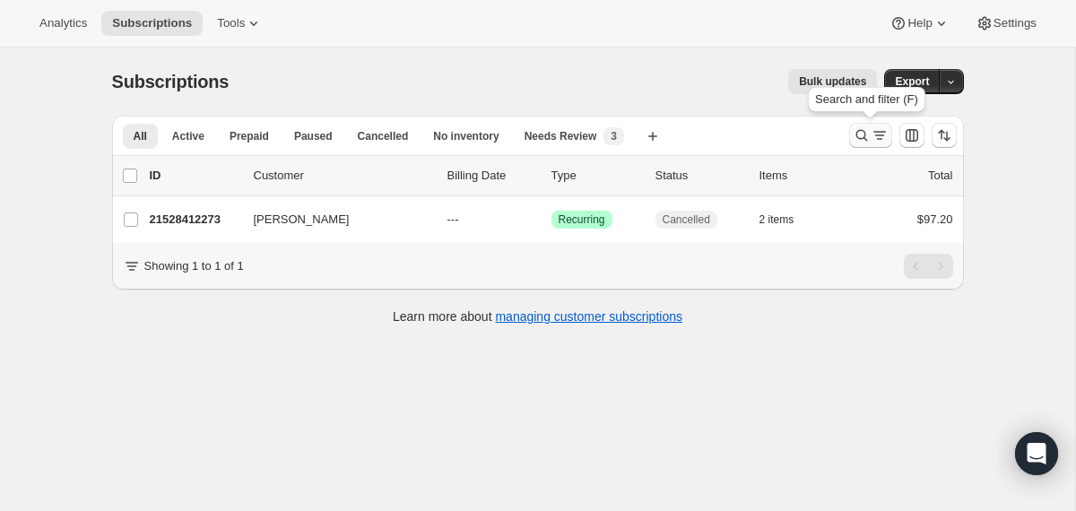
click at [855, 135] on icon "Search and filter results" at bounding box center [861, 135] width 18 height 18
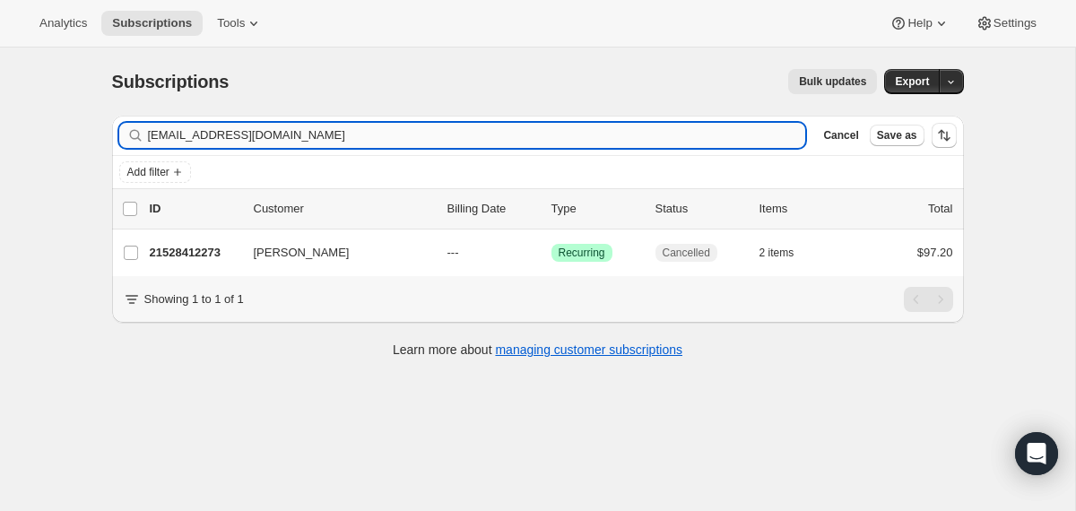
click at [658, 134] on input "estefaniavieira@gmail.com" at bounding box center [477, 135] width 658 height 25
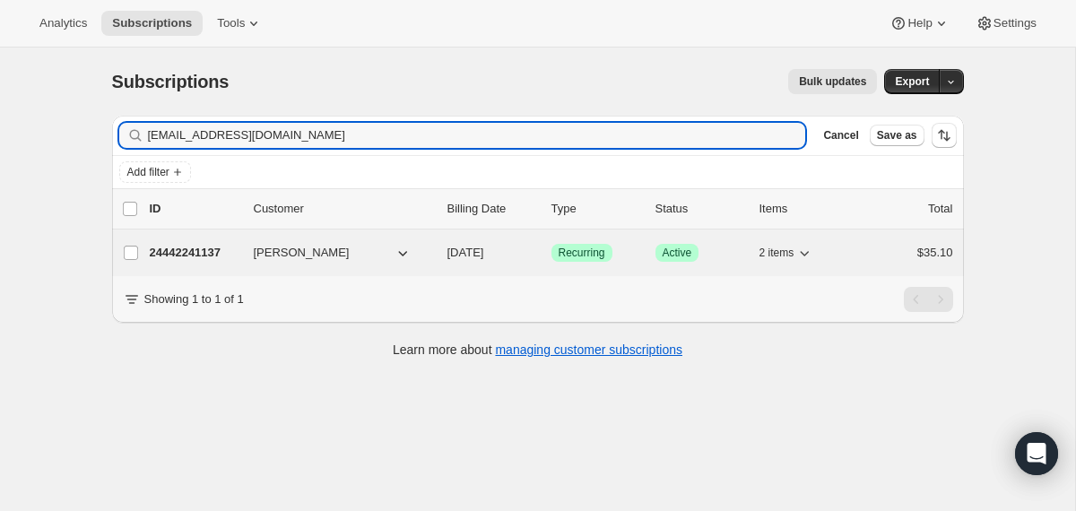
type input "ontiverosteresa10@gmail.com"
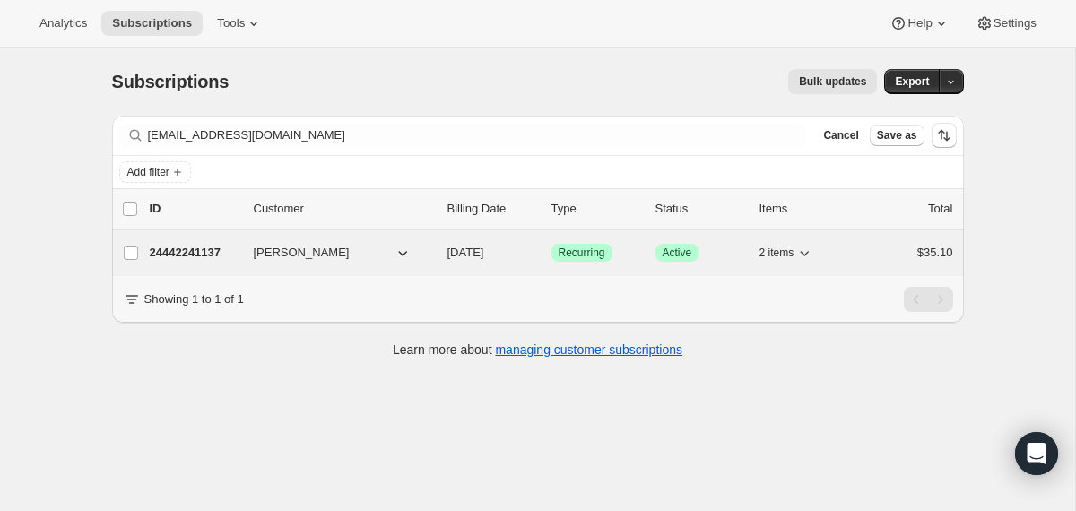
click at [450, 255] on span "08/15/2025" at bounding box center [465, 252] width 37 height 13
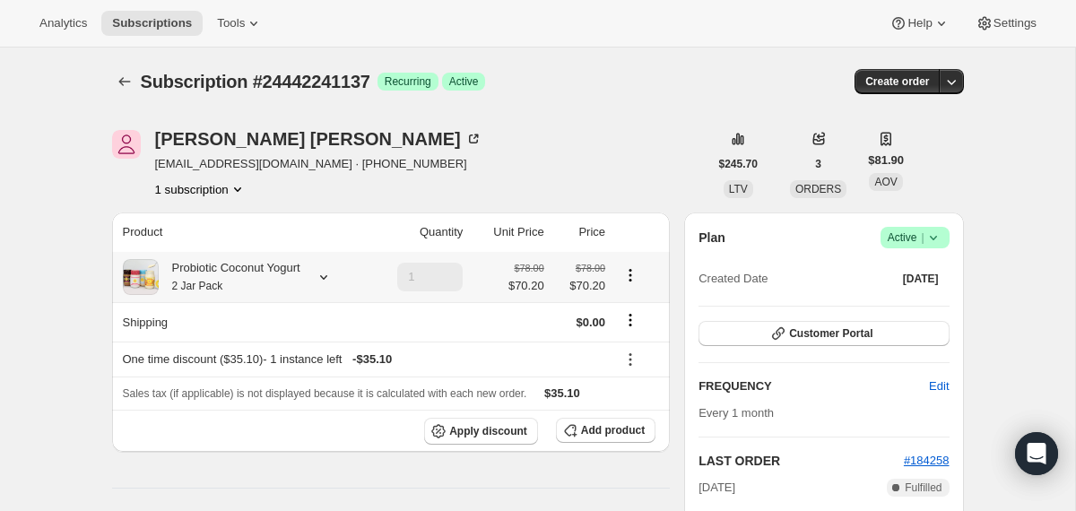
click at [229, 271] on div "Probiotic Coconut Yogurt 2 Jar Pack" at bounding box center [230, 277] width 142 height 36
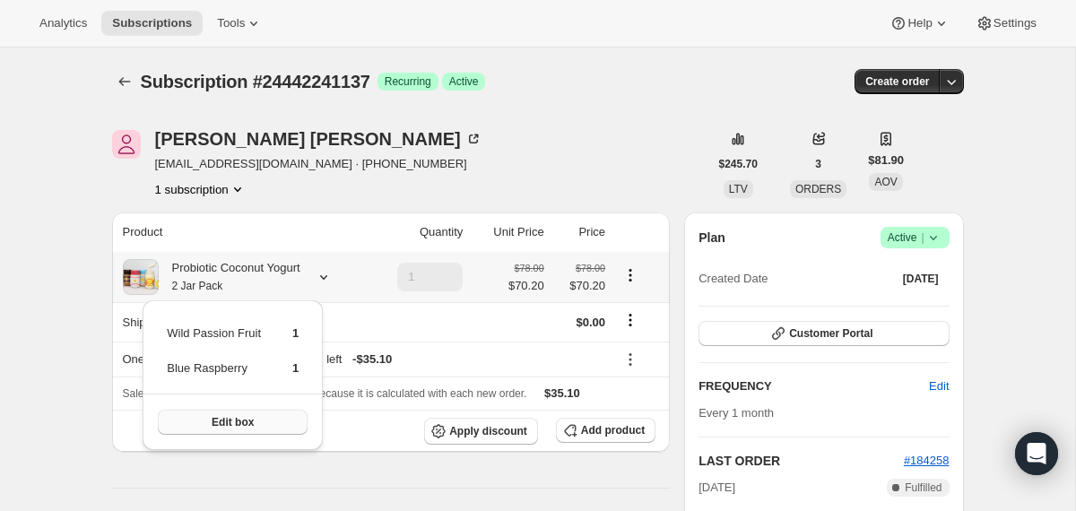
click at [225, 410] on button "Edit box" at bounding box center [233, 422] width 150 height 25
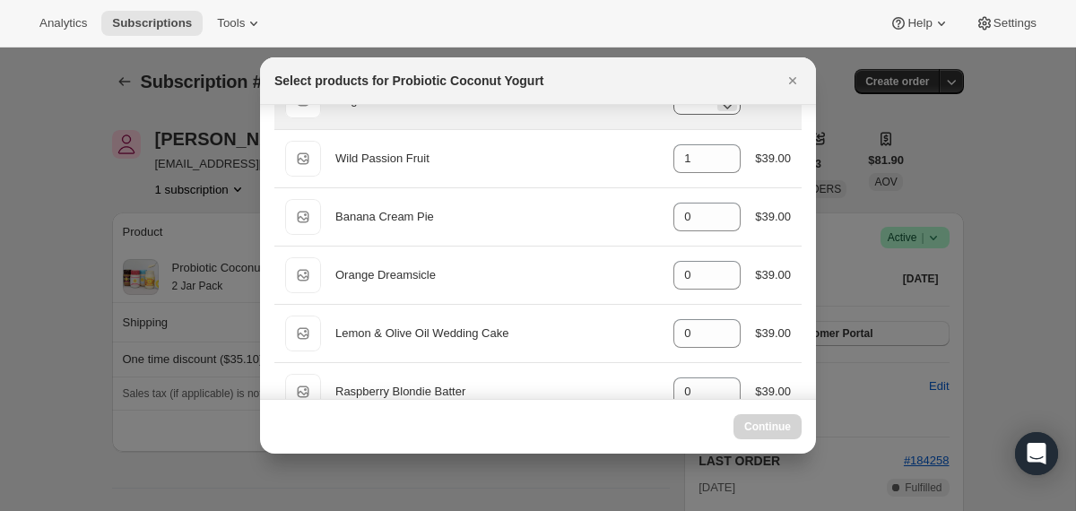
scroll to position [228, 0]
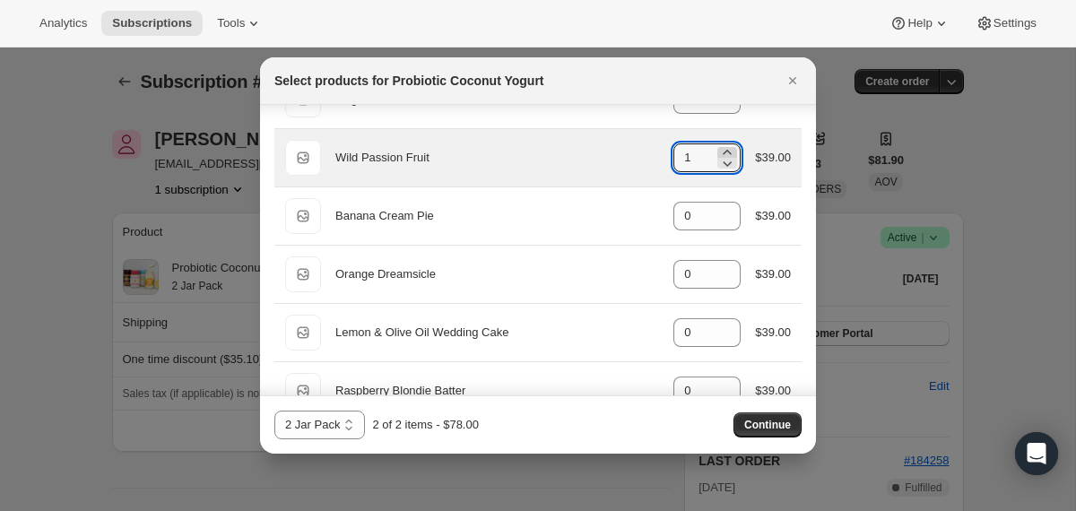
click at [723, 152] on icon ":r2ep:" at bounding box center [727, 152] width 8 height 4
type input "2"
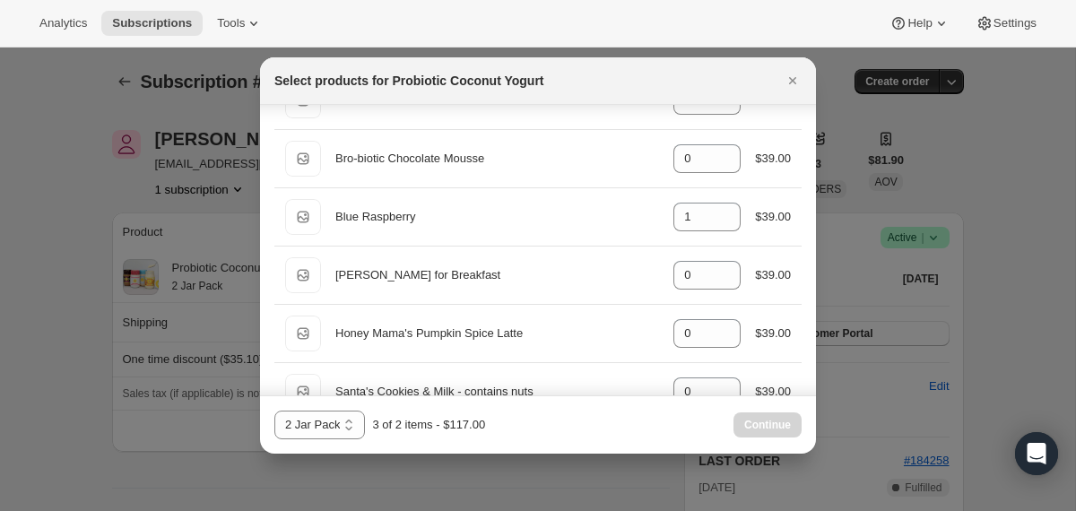
scroll to position [1024, 0]
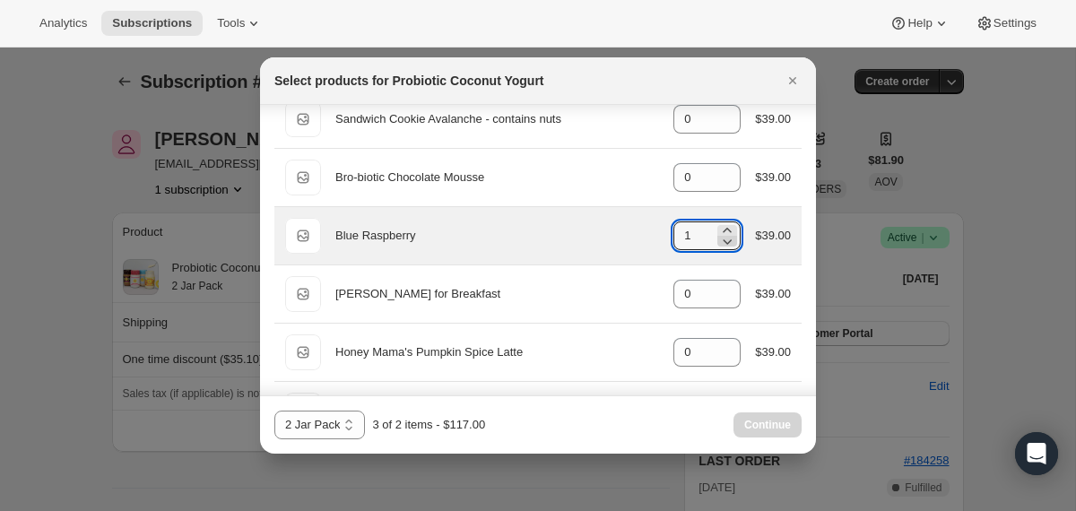
click at [720, 239] on icon ":r2ep:" at bounding box center [727, 241] width 18 height 18
type input "0"
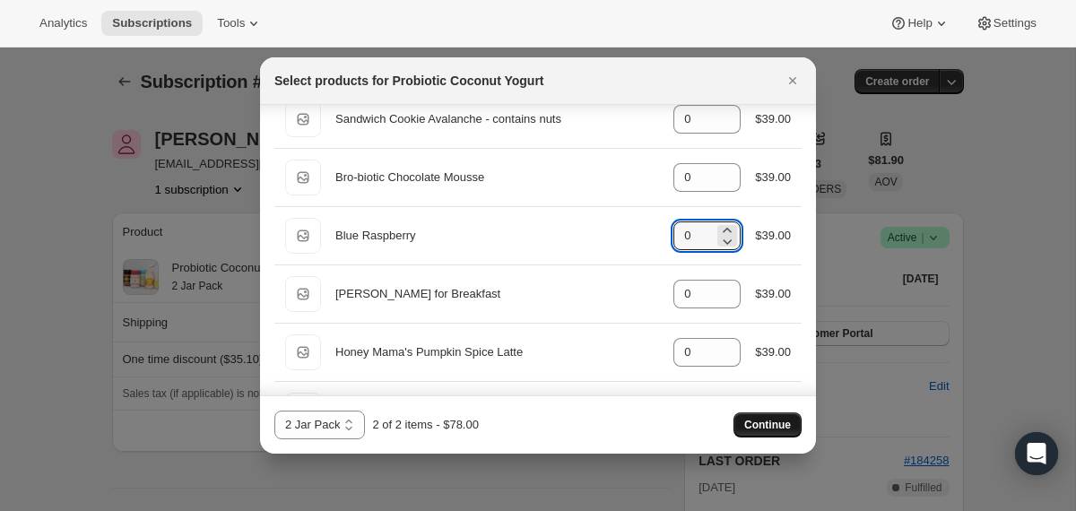
click at [737, 423] on button "Continue" at bounding box center [767, 424] width 68 height 25
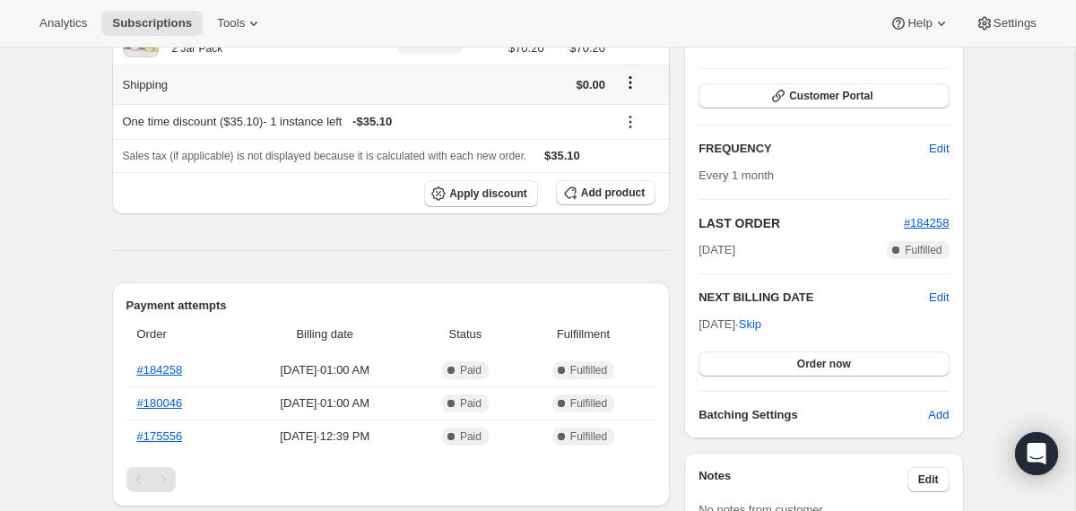
scroll to position [0, 0]
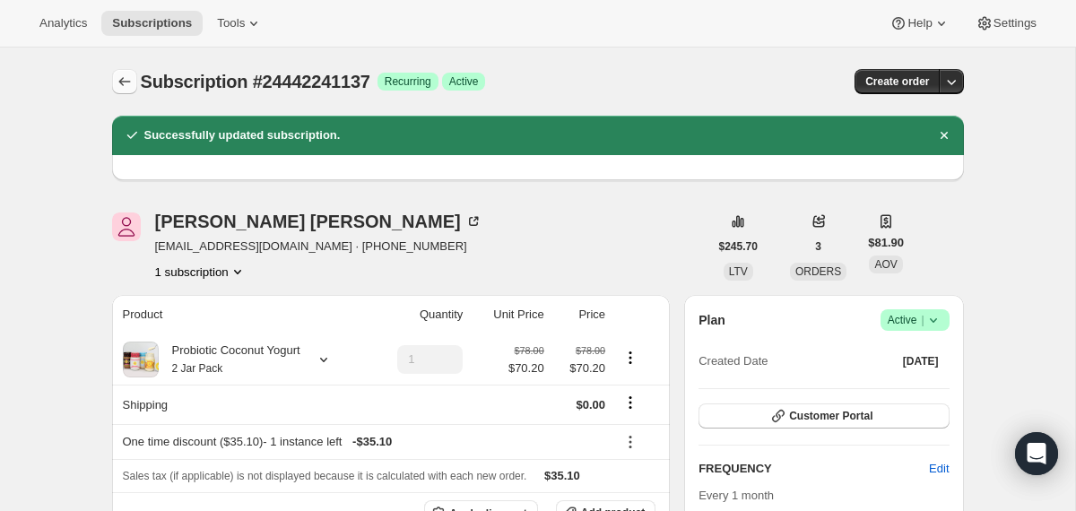
click at [131, 84] on icon "Subscriptions" at bounding box center [125, 82] width 18 height 18
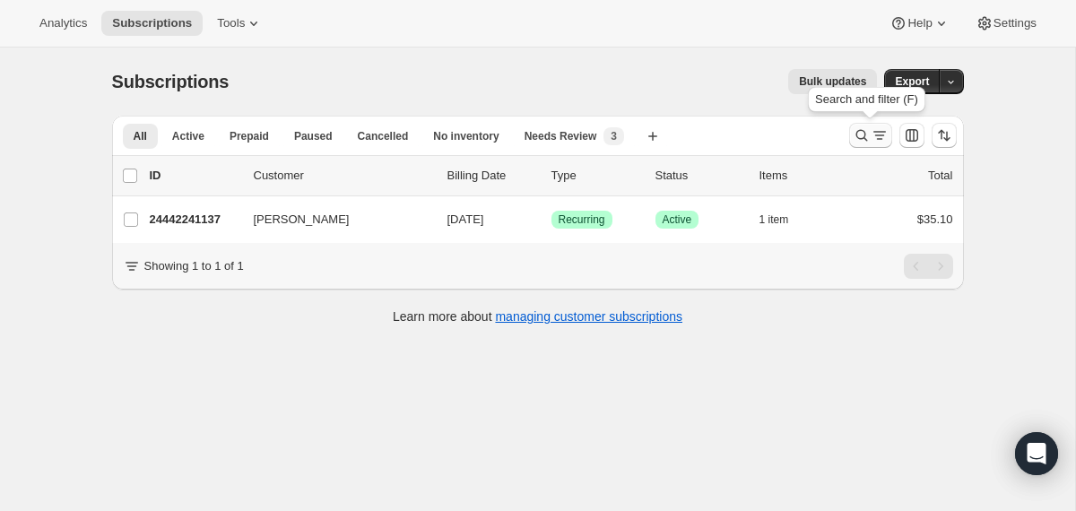
click at [860, 132] on icon "Search and filter results" at bounding box center [861, 135] width 18 height 18
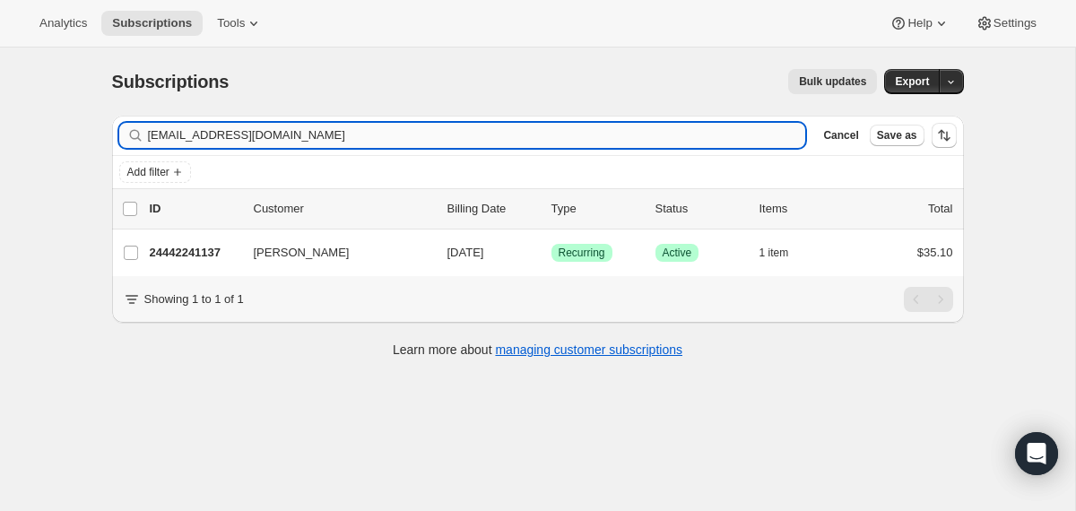
click at [704, 132] on input "ontiverosteresa10@gmail.com" at bounding box center [477, 135] width 658 height 25
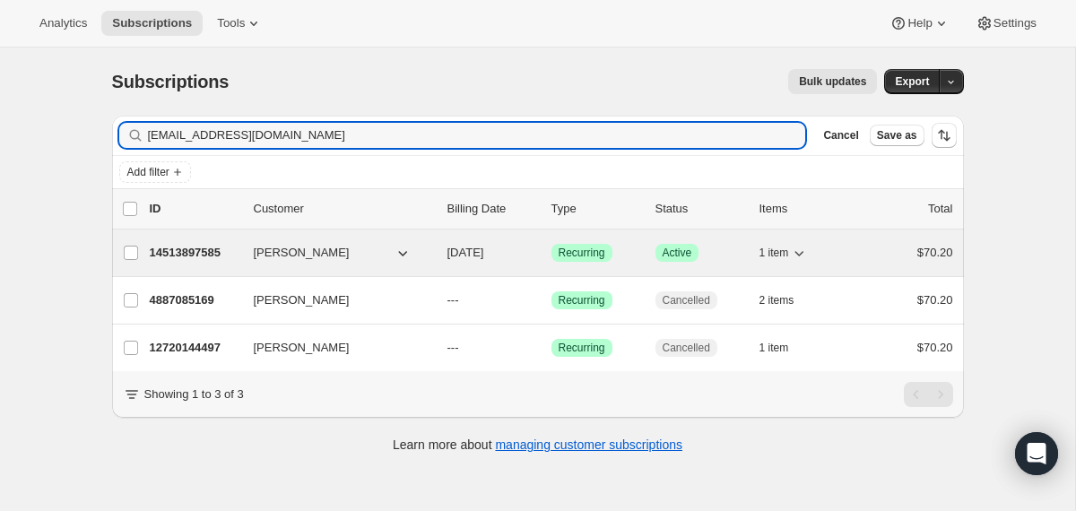
type input "[EMAIL_ADDRESS][DOMAIN_NAME]"
click at [443, 256] on div "14513897585 Amanda Flynn 09/07/2025 Success Recurring Success Active 1 item $70…" at bounding box center [551, 252] width 803 height 25
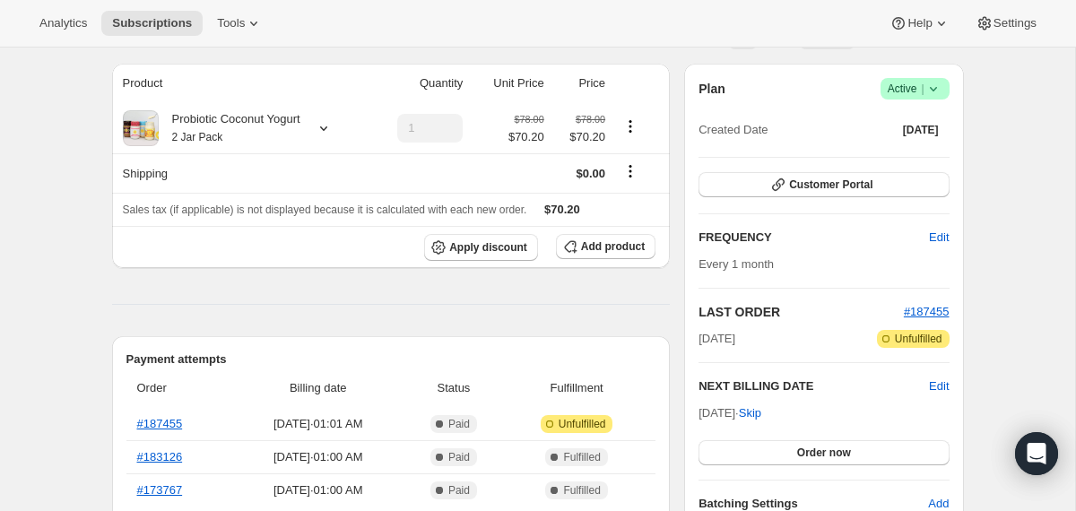
scroll to position [134, 0]
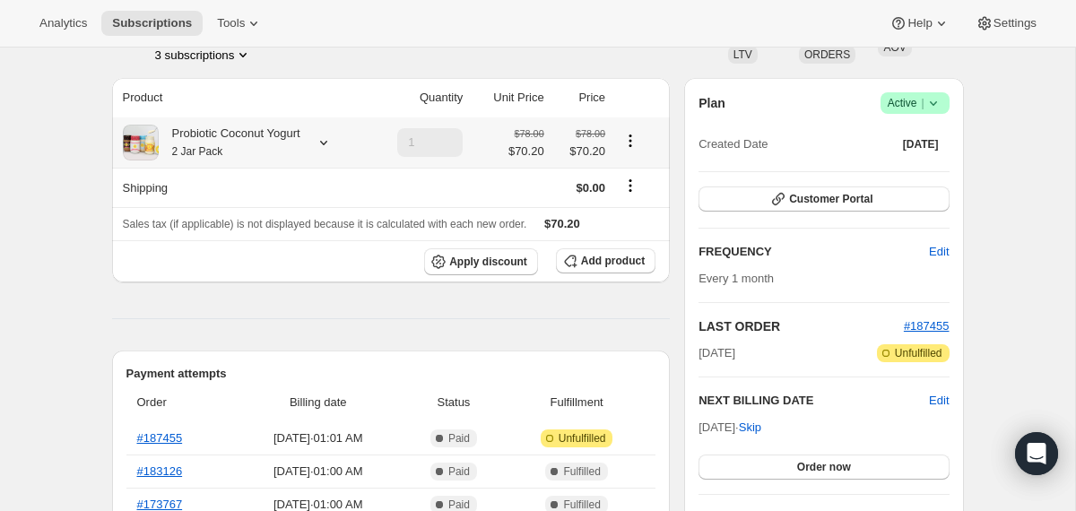
click at [313, 144] on div "Probiotic Coconut Yogurt 2 Jar Pack" at bounding box center [243, 143] width 240 height 36
click at [325, 140] on div at bounding box center [319, 143] width 25 height 18
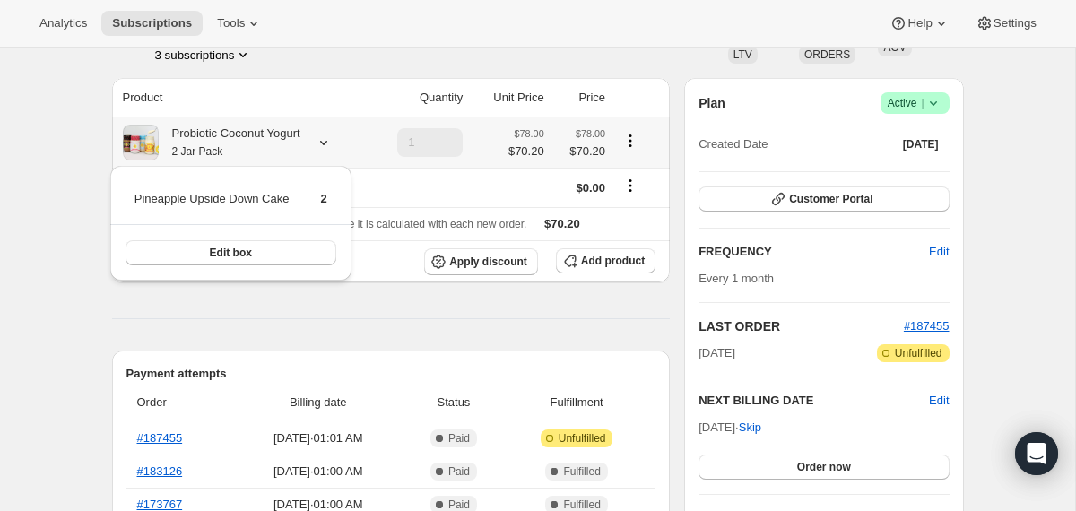
click at [325, 140] on div at bounding box center [319, 143] width 25 height 18
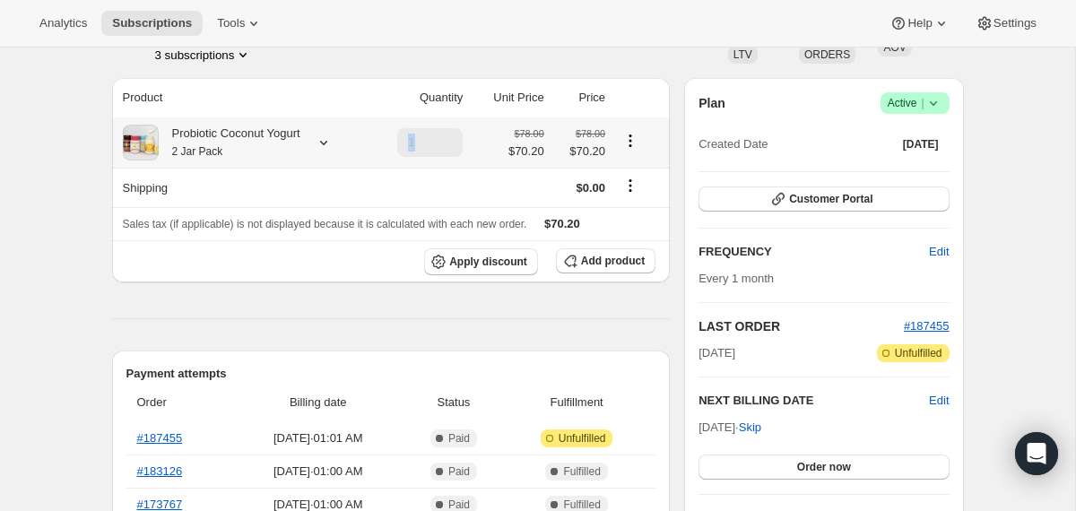
click at [325, 140] on div at bounding box center [319, 143] width 25 height 18
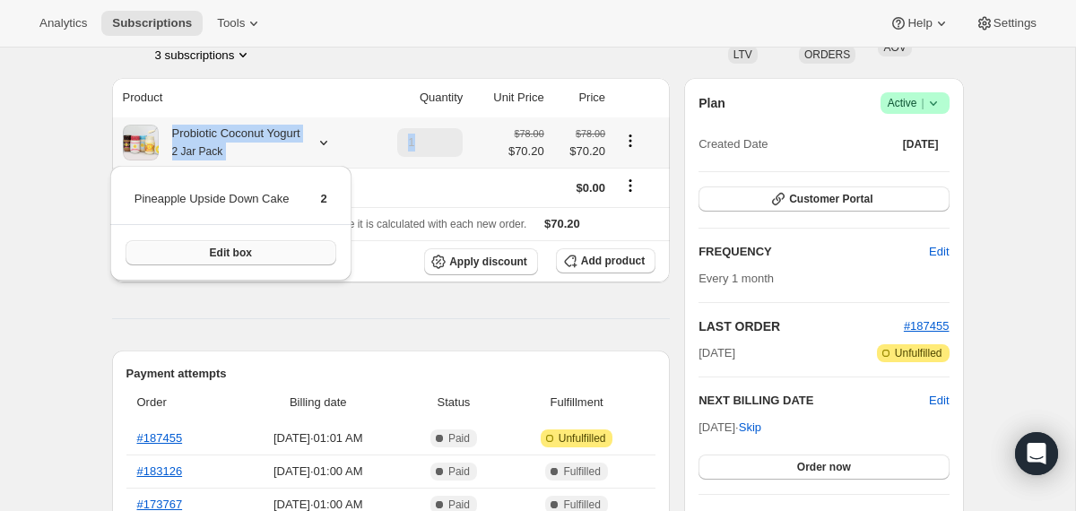
click at [316, 246] on button "Edit box" at bounding box center [230, 252] width 211 height 25
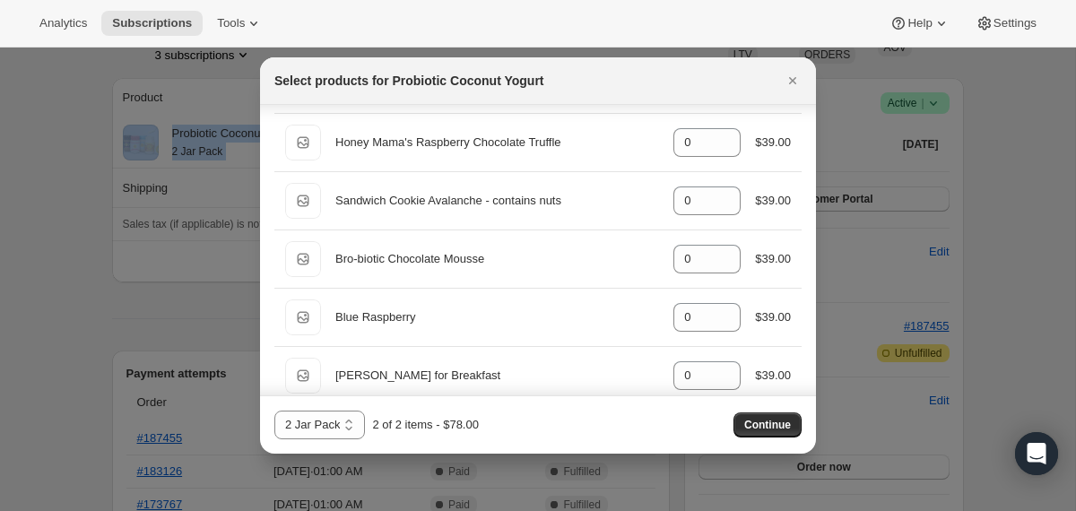
scroll to position [944, 0]
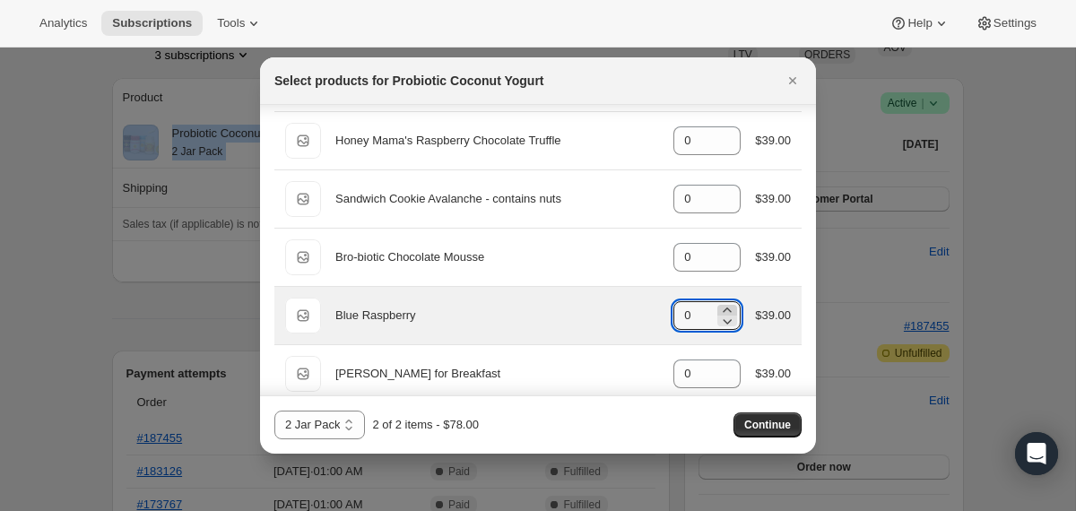
click at [728, 309] on icon ":r2p0:" at bounding box center [727, 310] width 18 height 18
type input "2"
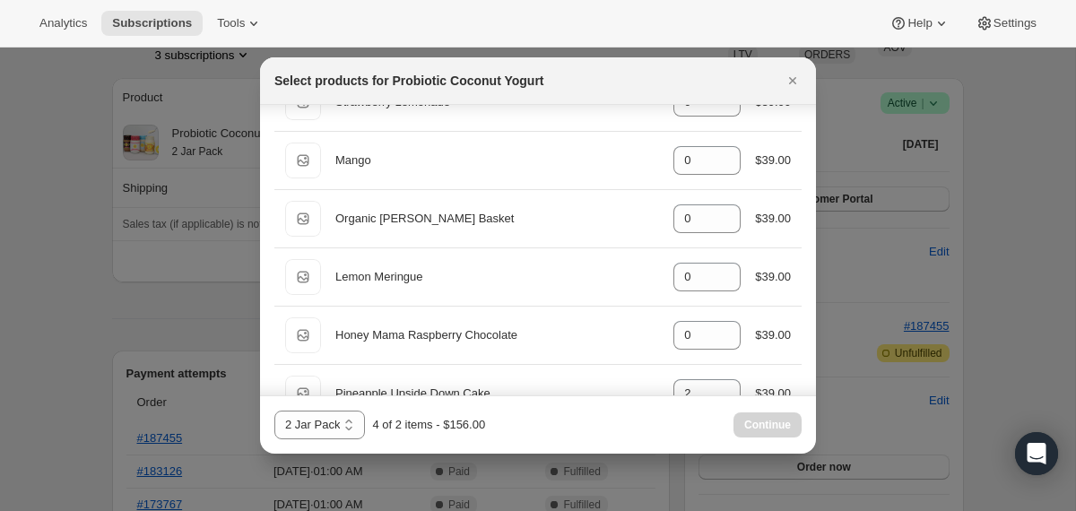
scroll to position [1431, 0]
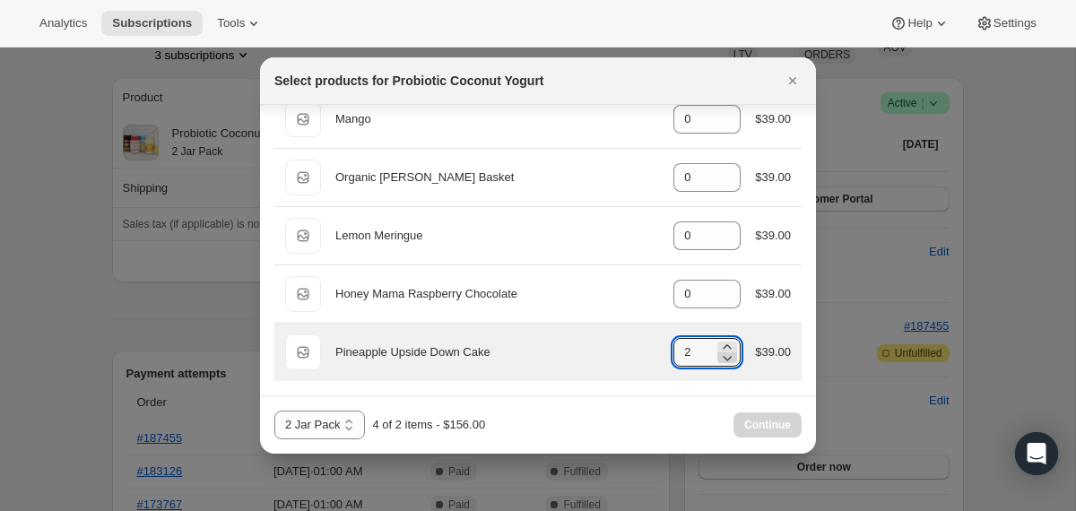
click at [724, 354] on icon ":r2p0:" at bounding box center [727, 358] width 18 height 18
type input "0"
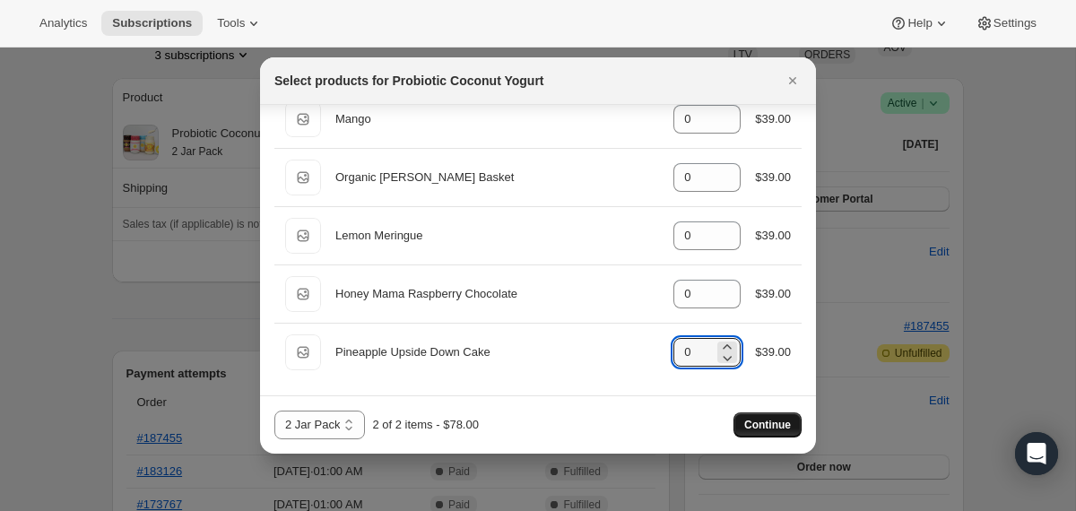
click at [752, 422] on span "Continue" at bounding box center [767, 425] width 47 height 14
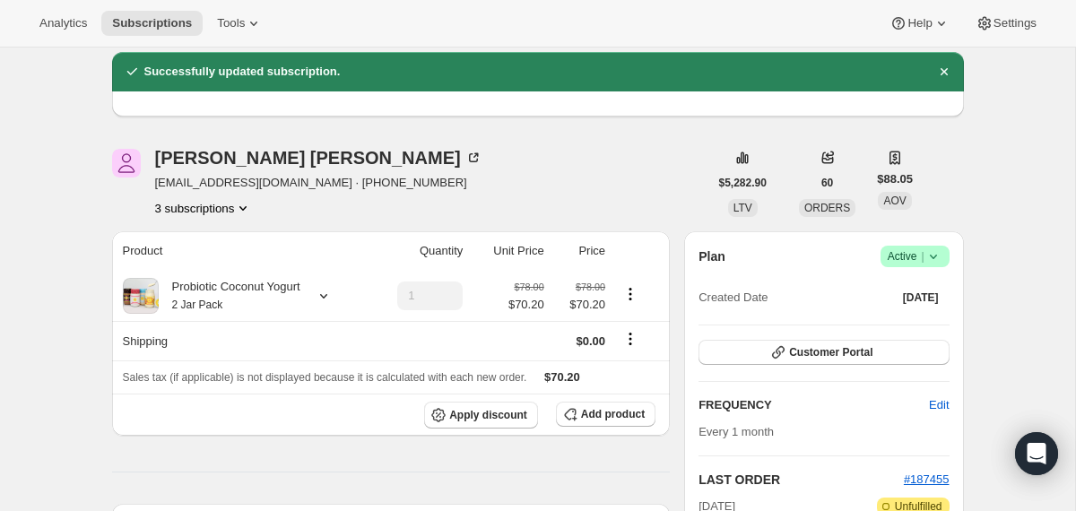
scroll to position [61, 0]
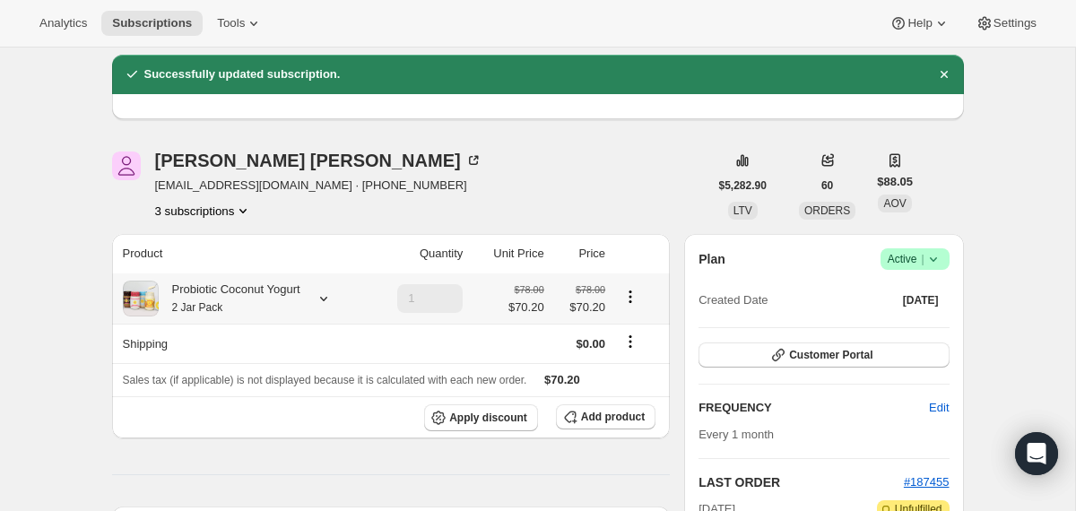
click at [300, 296] on div "Probiotic Coconut Yogurt 2 Jar Pack" at bounding box center [230, 299] width 142 height 36
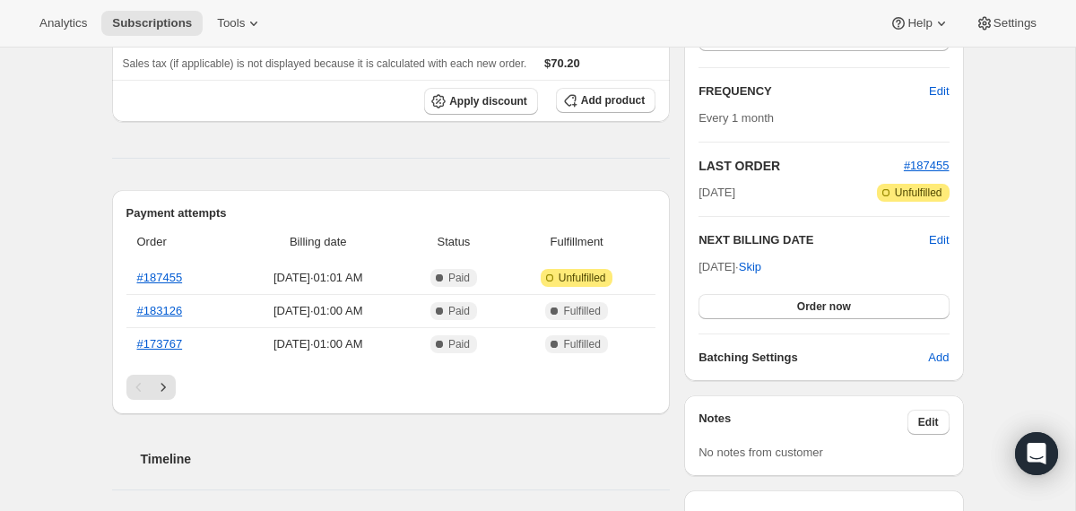
scroll to position [0, 0]
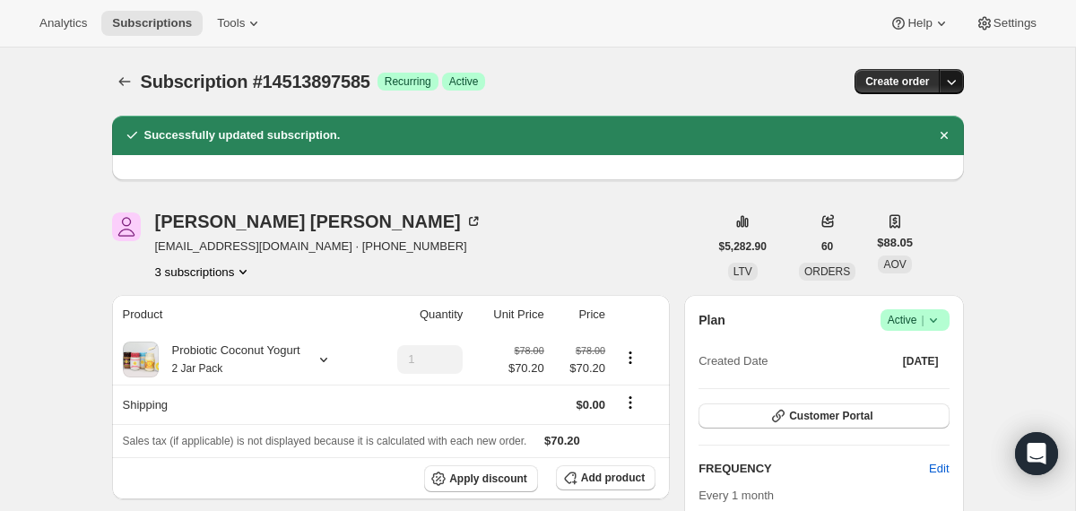
click at [945, 87] on icon "button" at bounding box center [951, 82] width 18 height 18
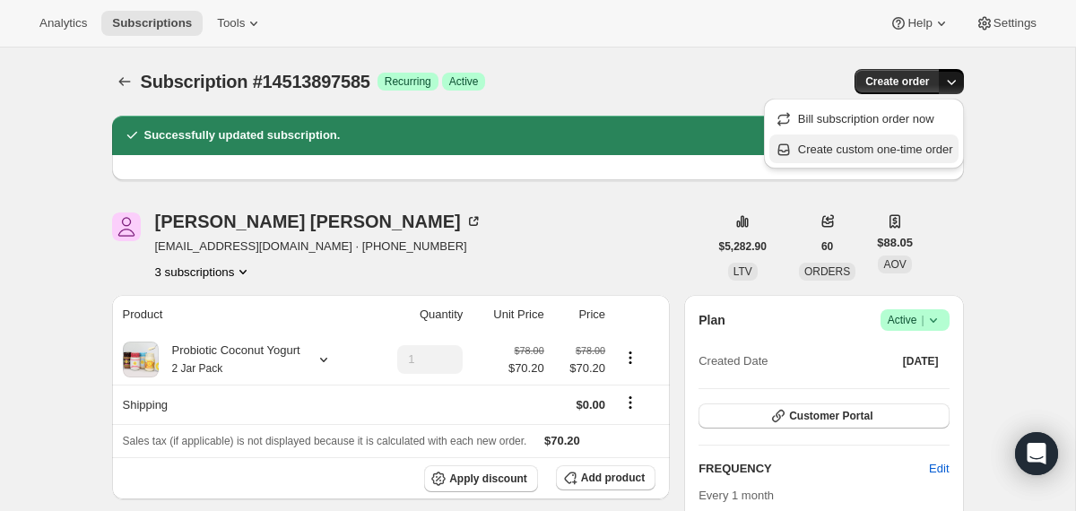
click at [851, 157] on span "Create custom one-time order" at bounding box center [875, 150] width 155 height 18
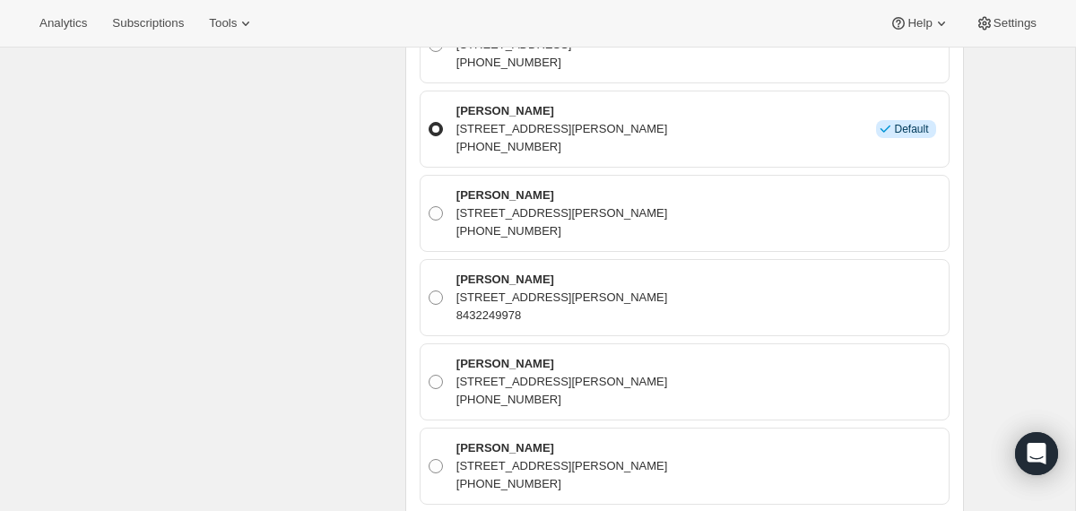
scroll to position [1203, 0]
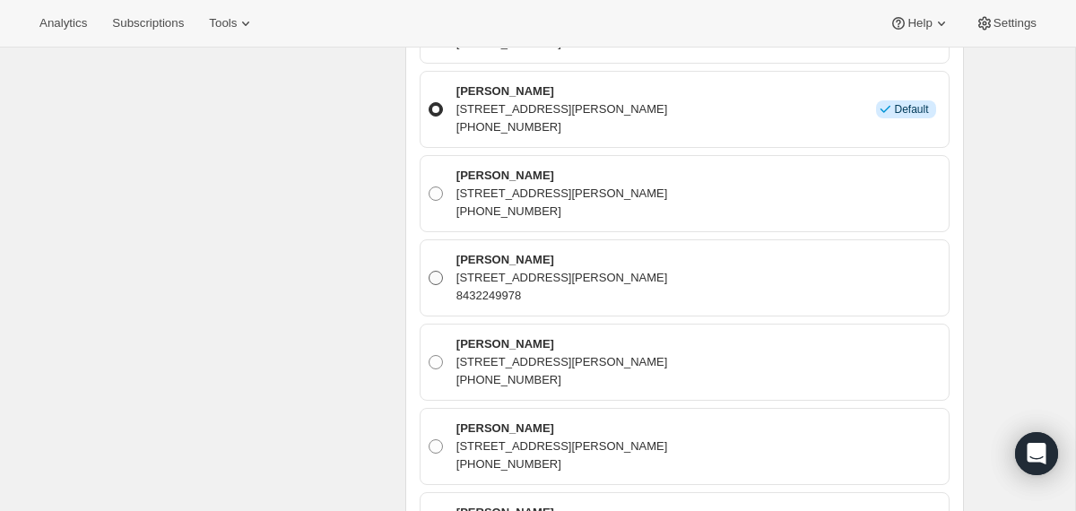
click at [584, 277] on p "[STREET_ADDRESS][PERSON_NAME]" at bounding box center [562, 278] width 212 height 18
click at [429, 272] on input "Amanda Flynn 649 Chagrin River Road, Gates Mills, OH, 44040, United States 8432…" at bounding box center [428, 271] width 1 height 1
radio input "true"
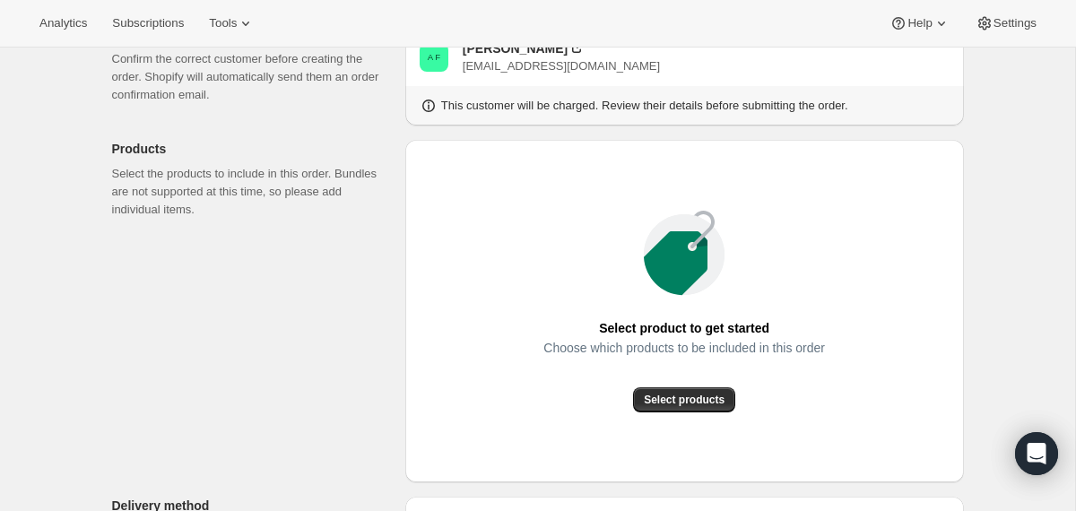
scroll to position [81, 0]
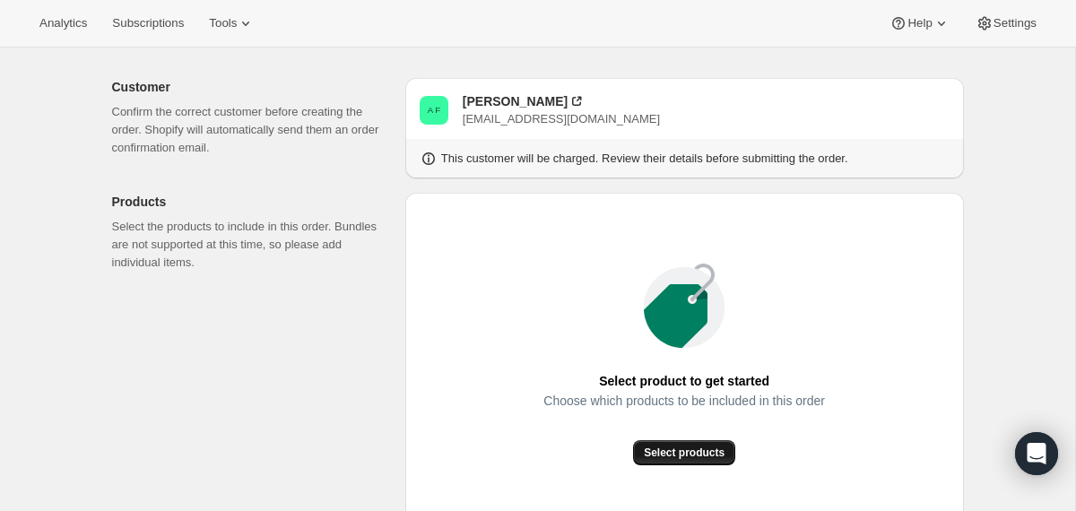
click at [677, 447] on span "Select products" at bounding box center [684, 452] width 81 height 14
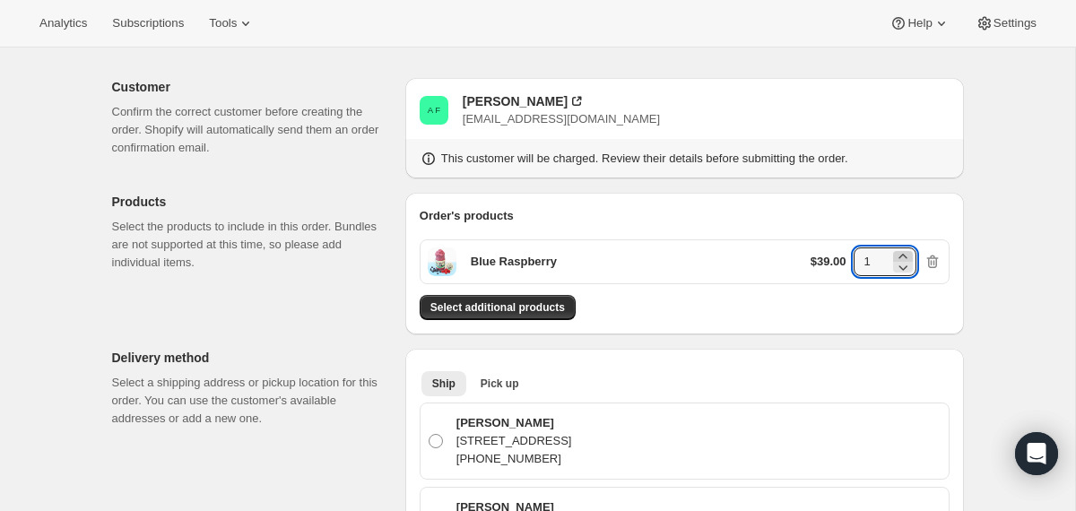
click at [902, 254] on icon at bounding box center [902, 256] width 8 height 4
type input "2"
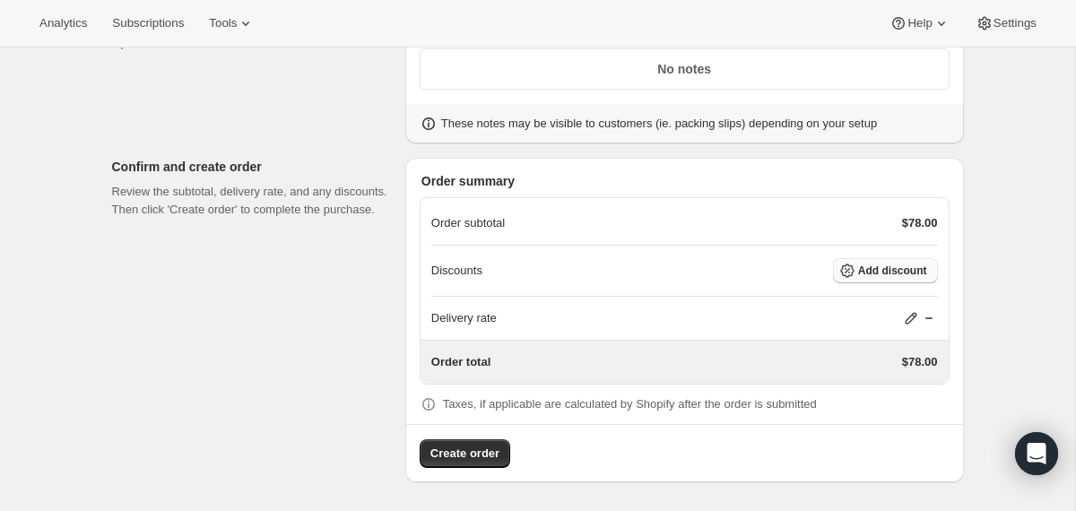
scroll to position [2079, 0]
click at [906, 259] on button "Add discount" at bounding box center [885, 270] width 105 height 25
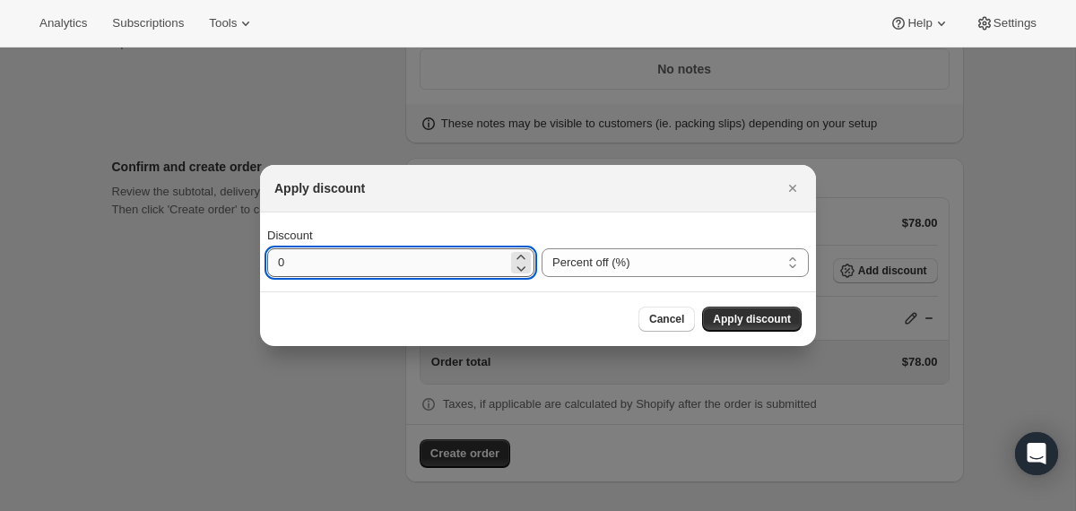
click at [279, 262] on input "0" at bounding box center [387, 262] width 240 height 29
type input "10"
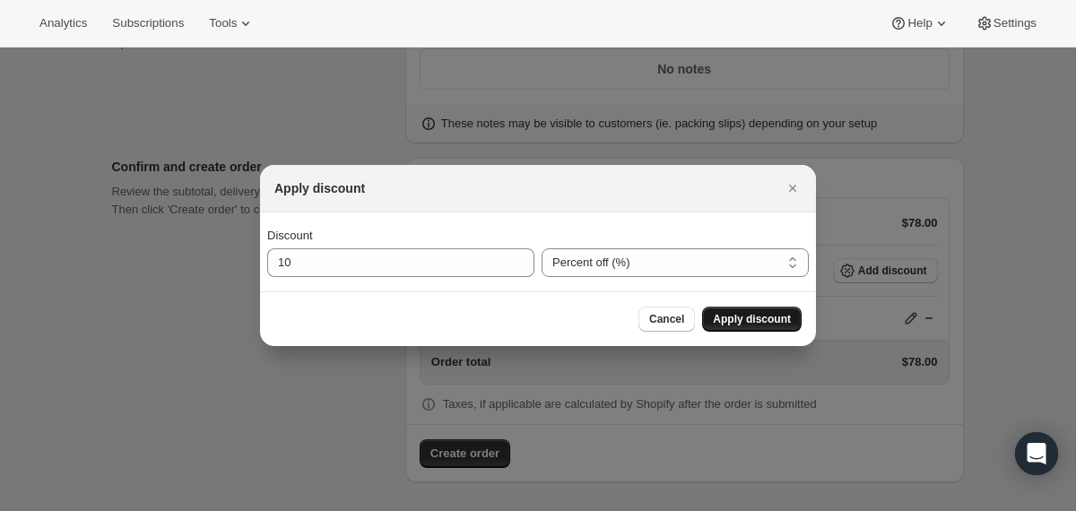
click at [713, 317] on span "Apply discount" at bounding box center [752, 319] width 78 height 14
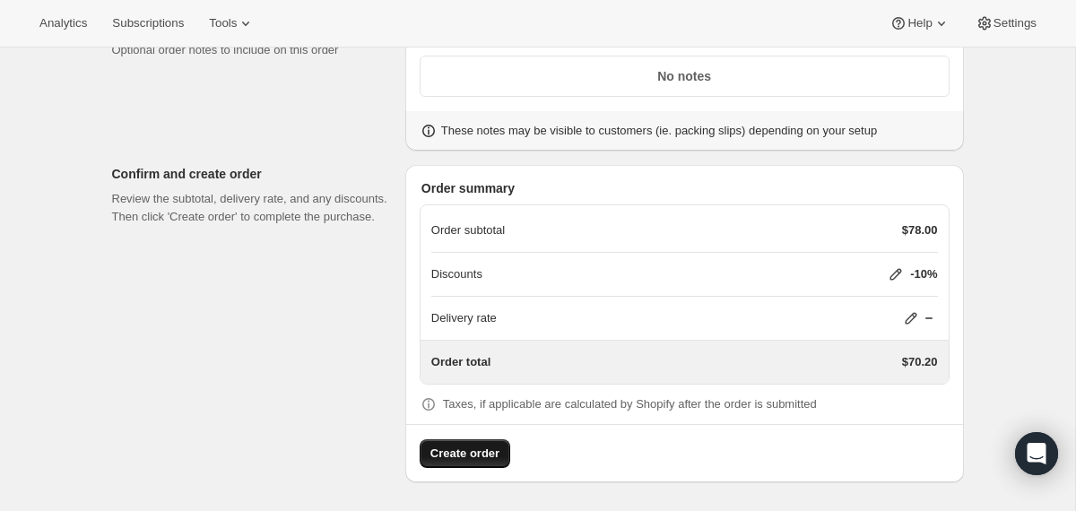
click at [502, 448] on button "Create order" at bounding box center [464, 453] width 91 height 29
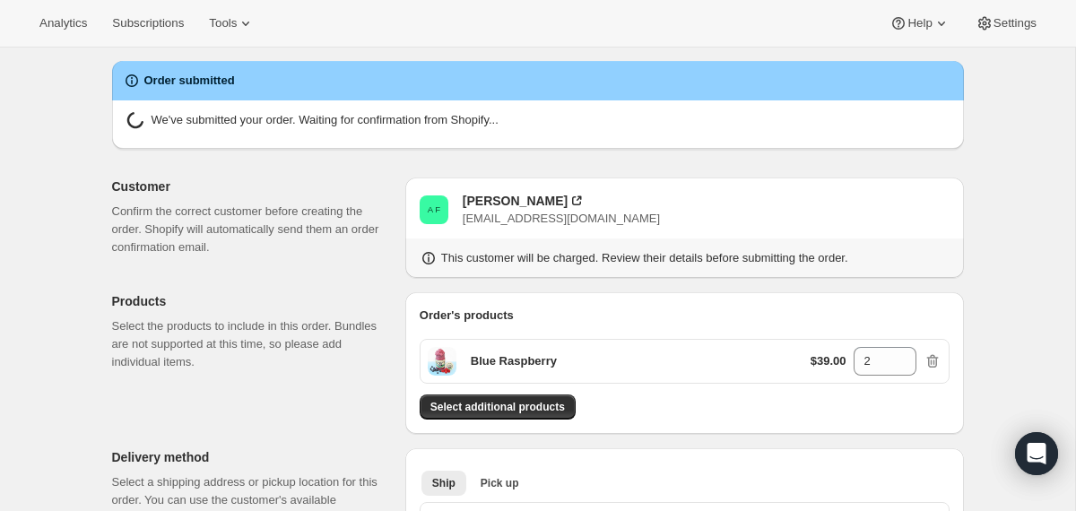
radio input "true"
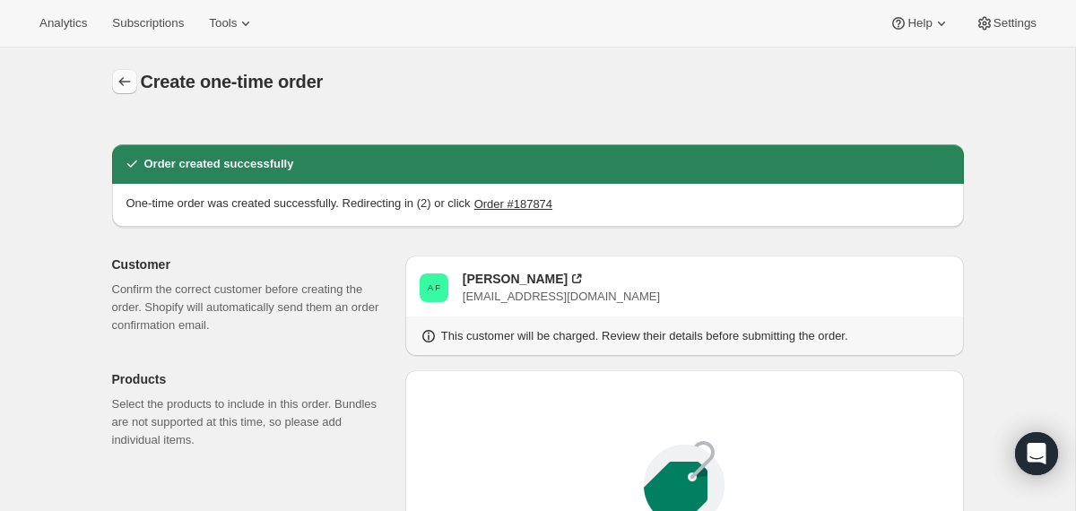
click at [126, 74] on icon "button" at bounding box center [125, 82] width 18 height 18
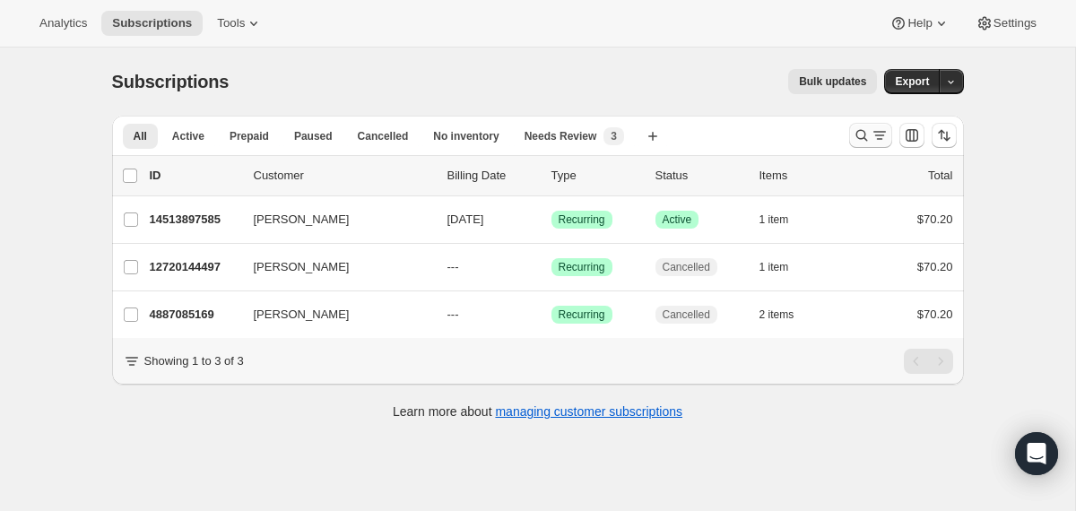
click at [853, 137] on icon "Search and filter results" at bounding box center [861, 135] width 18 height 18
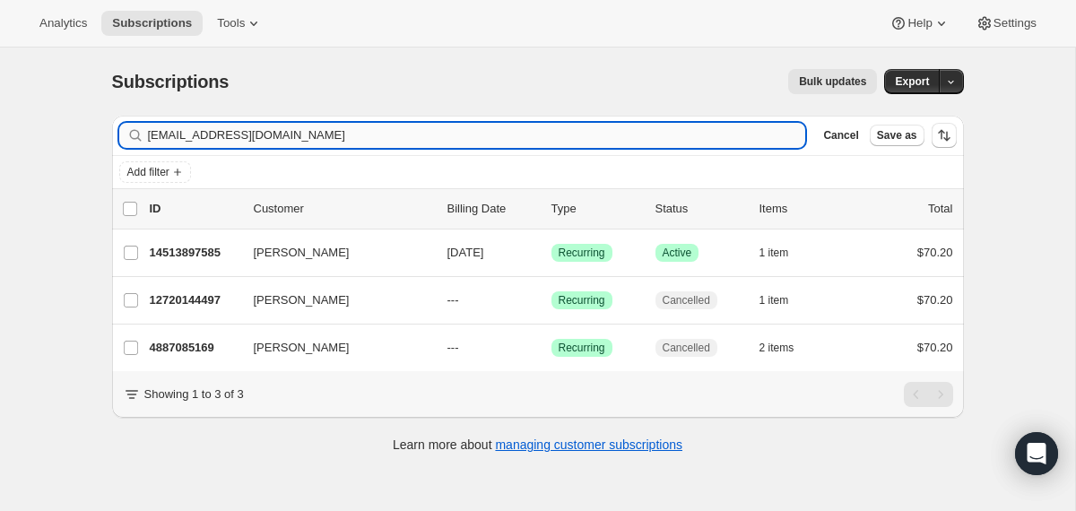
click at [612, 134] on input "[EMAIL_ADDRESS][DOMAIN_NAME]" at bounding box center [477, 135] width 658 height 25
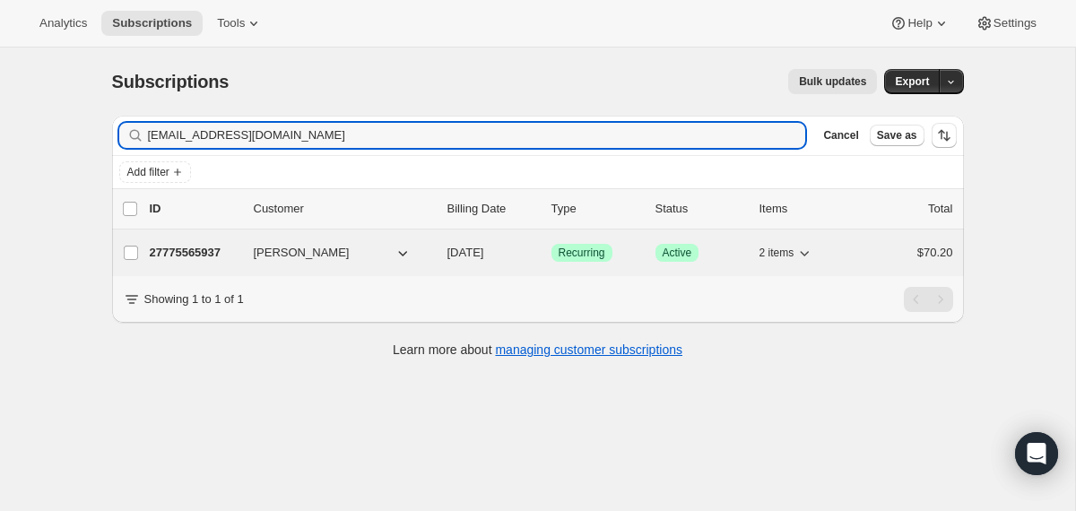
type input "miakirons@gmail.com"
click at [445, 258] on div "27775565937 Mia Irons 10/02/2025 Success Recurring Success Active 2 items $70.20" at bounding box center [551, 252] width 803 height 25
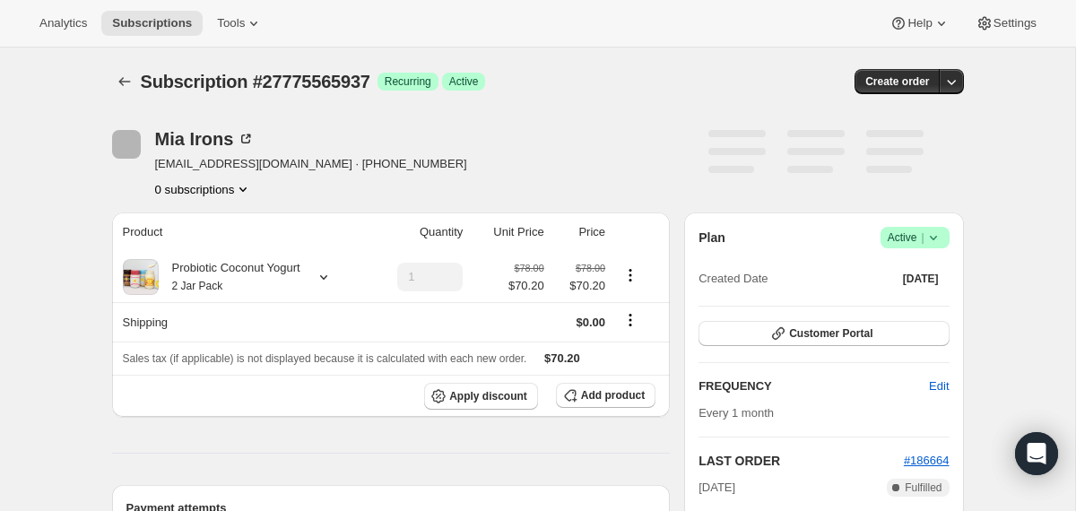
click at [942, 234] on span "Success Active |" at bounding box center [914, 238] width 69 height 22
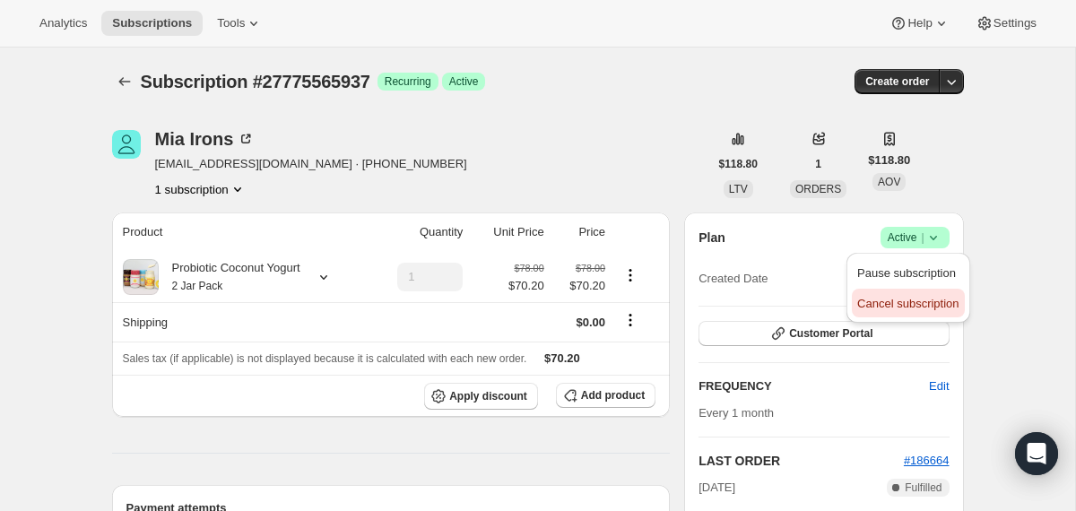
click at [914, 301] on span "Cancel subscription" at bounding box center [907, 303] width 101 height 13
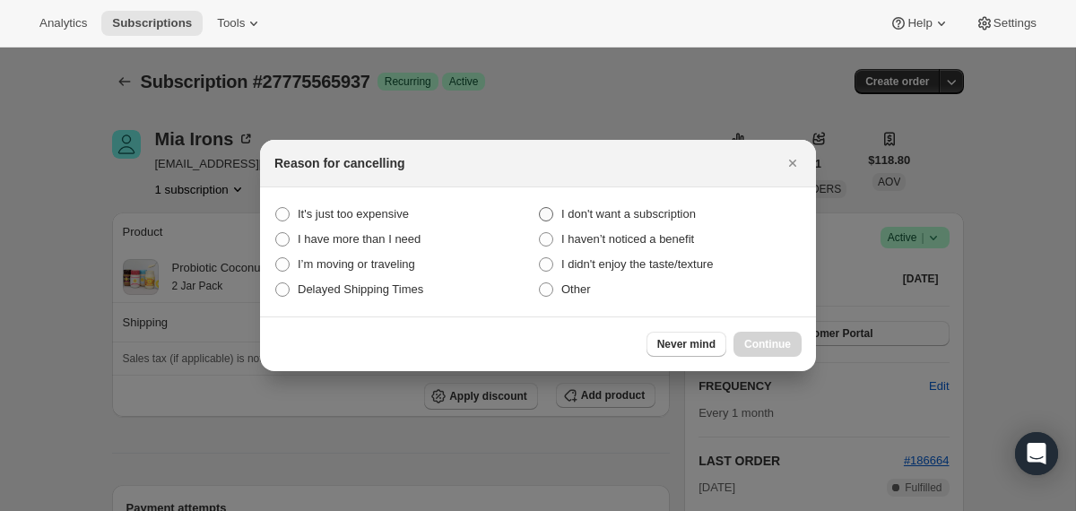
click at [667, 211] on span "I don't want a subscription" at bounding box center [628, 213] width 134 height 13
click at [540, 208] on subscription "I don't want a subscription" at bounding box center [539, 207] width 1 height 1
radio subscription "true"
click at [750, 344] on span "Continue" at bounding box center [767, 344] width 47 height 14
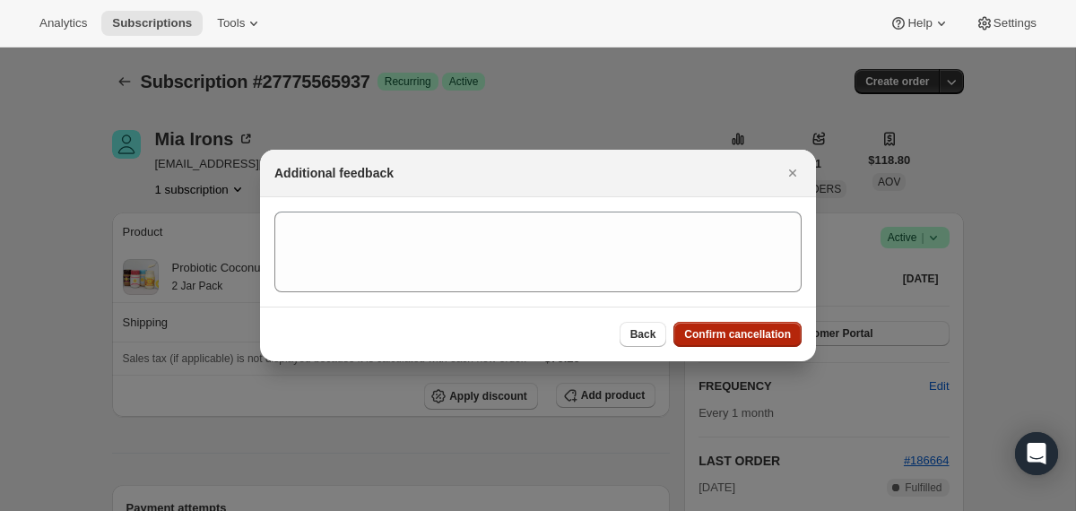
click at [750, 342] on button "Confirm cancellation" at bounding box center [737, 334] width 128 height 25
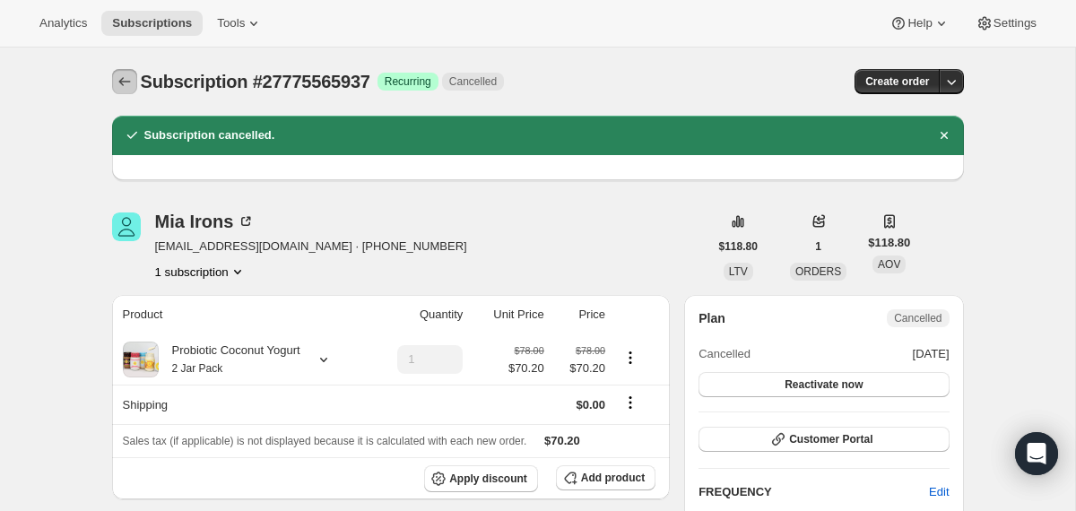
click at [123, 81] on icon "Subscriptions" at bounding box center [125, 82] width 18 height 18
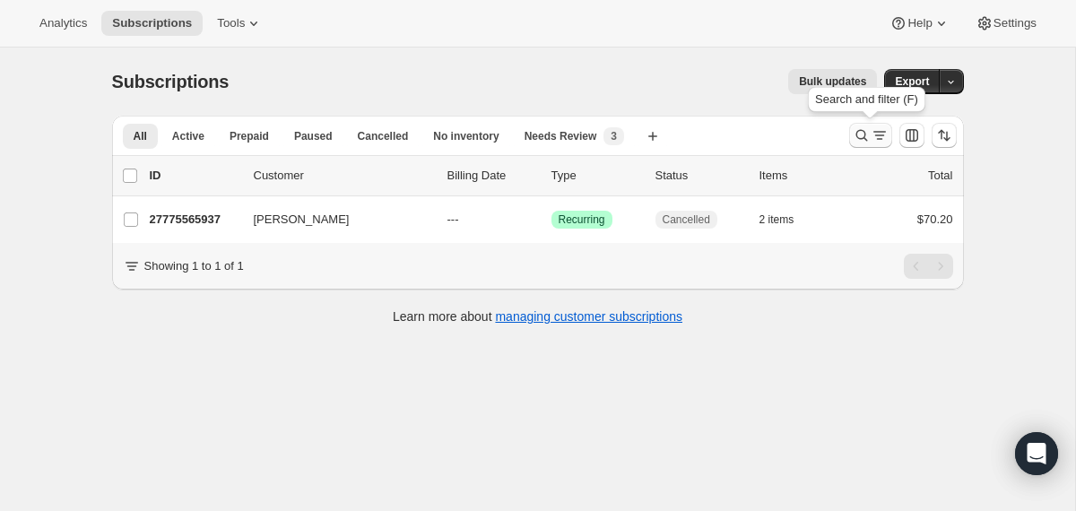
click at [856, 138] on icon "Search and filter results" at bounding box center [861, 135] width 18 height 18
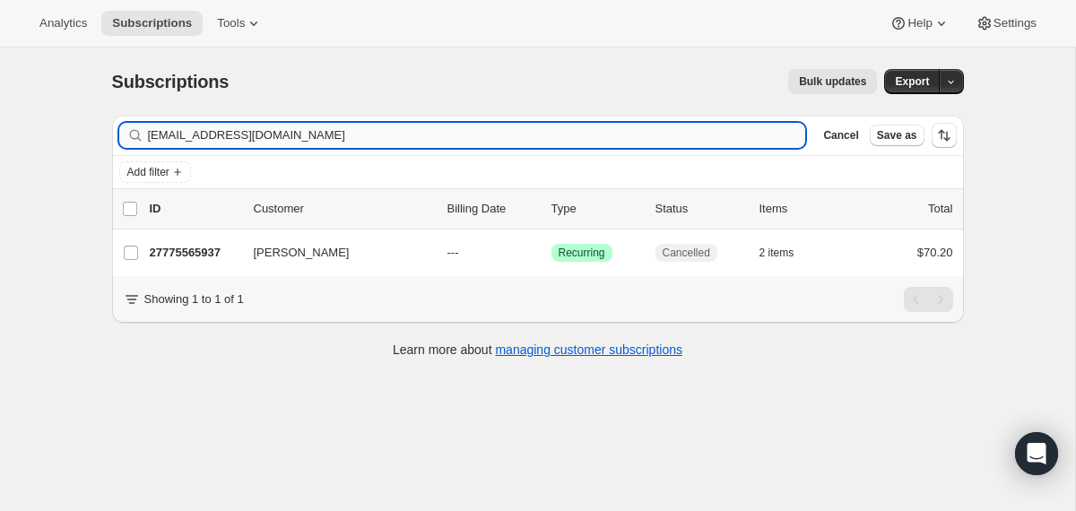
click at [691, 127] on input "miakirons@gmail.com" at bounding box center [477, 135] width 658 height 25
type input "abutterbrodt2571@gmail.com"
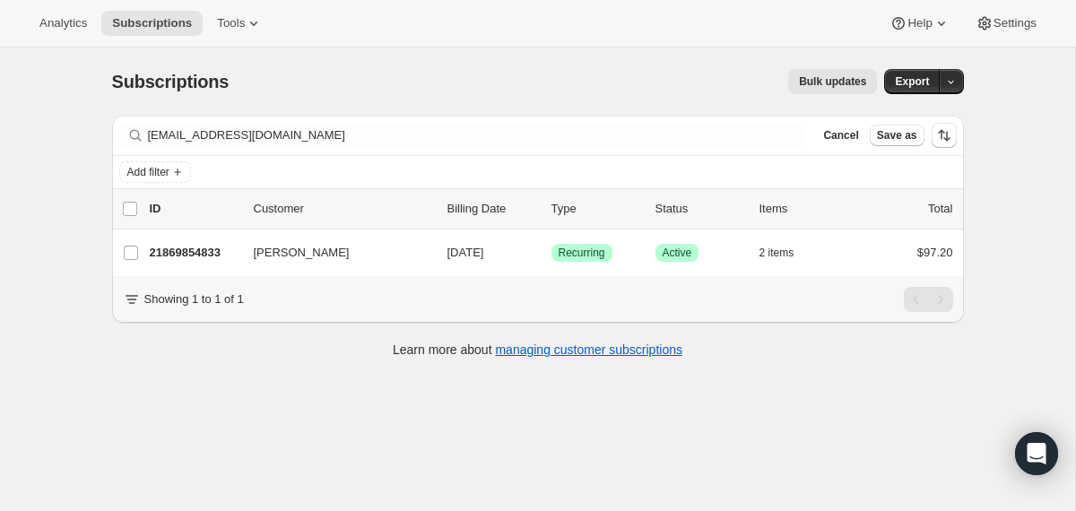
click at [444, 253] on div "21869854833 Anna Butterbrodt 09/09/2025 Success Recurring Success Active 2 item…" at bounding box center [551, 252] width 803 height 25
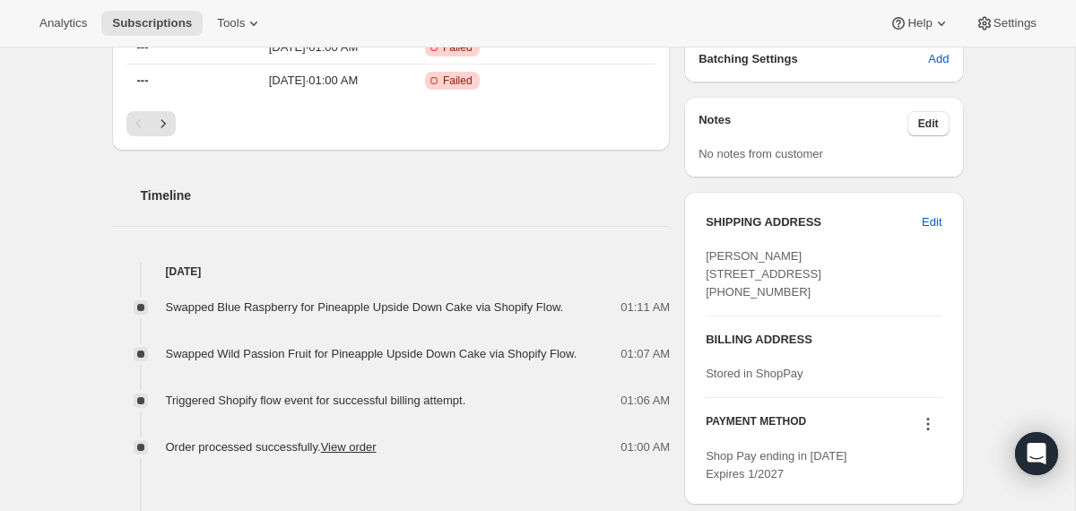
scroll to position [600, 0]
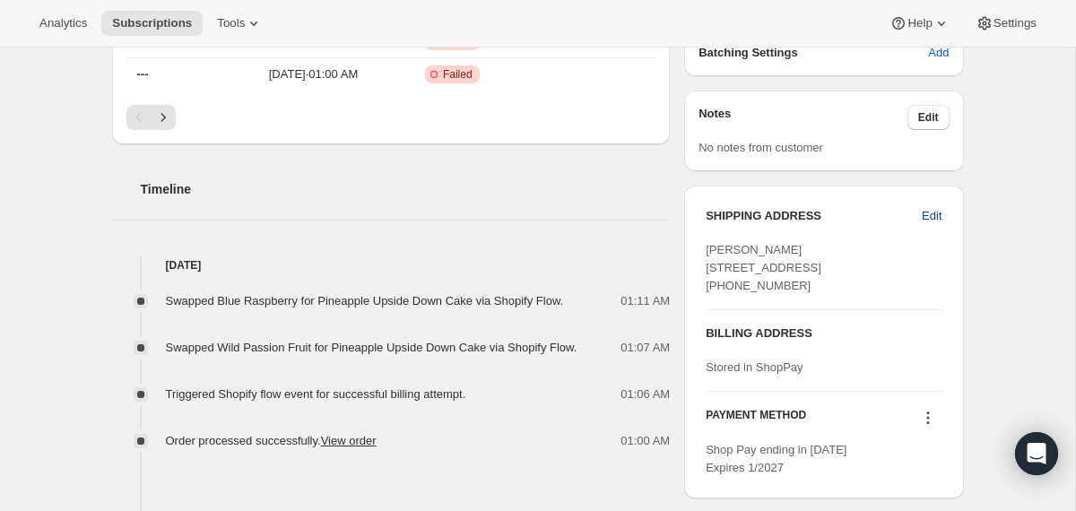
click at [925, 216] on span "Edit" at bounding box center [931, 216] width 20 height 18
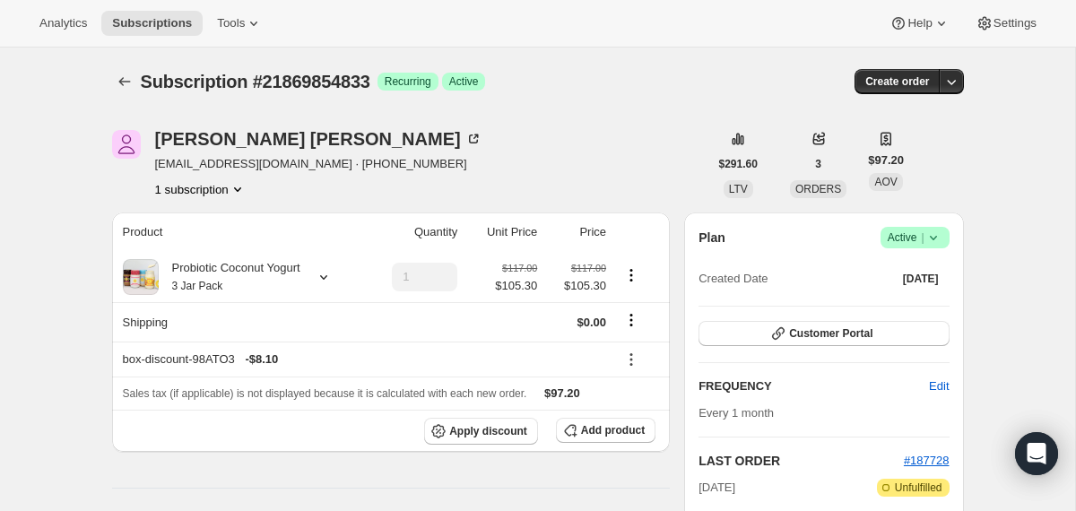
select select "MO"
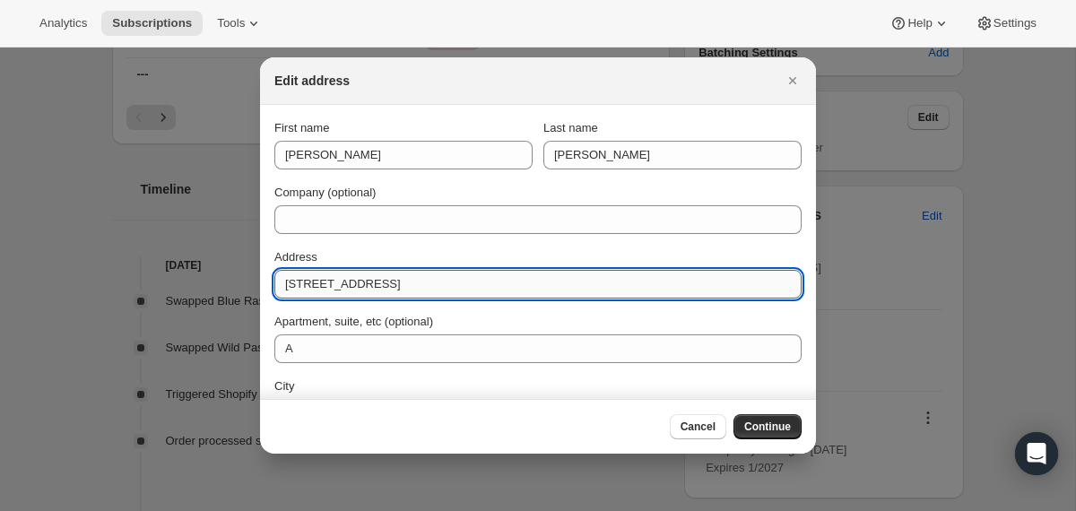
click at [423, 283] on input "7145 Tulane Avenue" at bounding box center [537, 284] width 527 height 29
paste input "abutterbrodt2571@gmail.com"
type input "abutterbrodt2571@gmail.com"
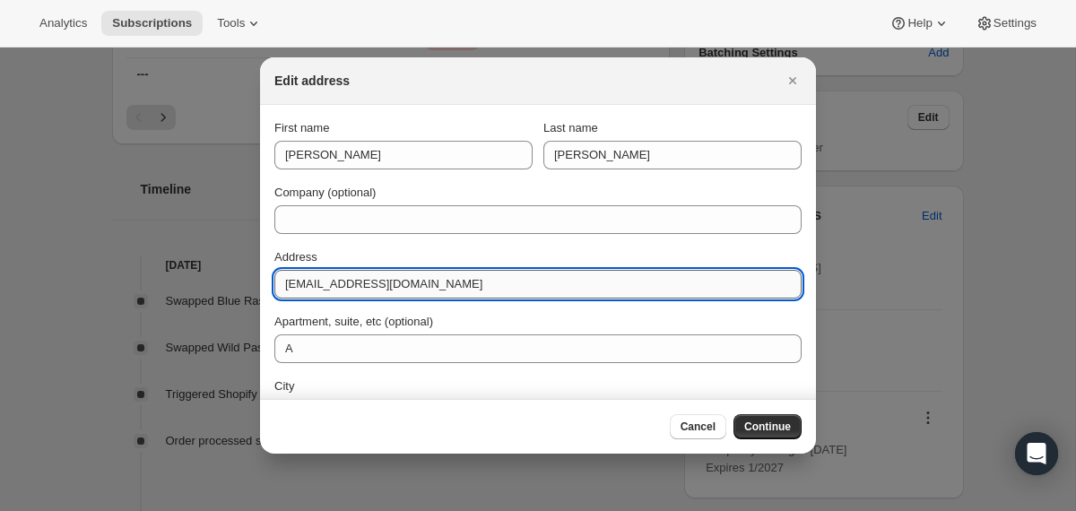
click at [365, 285] on input "abutterbrodt2571@gmail.com" at bounding box center [537, 284] width 527 height 29
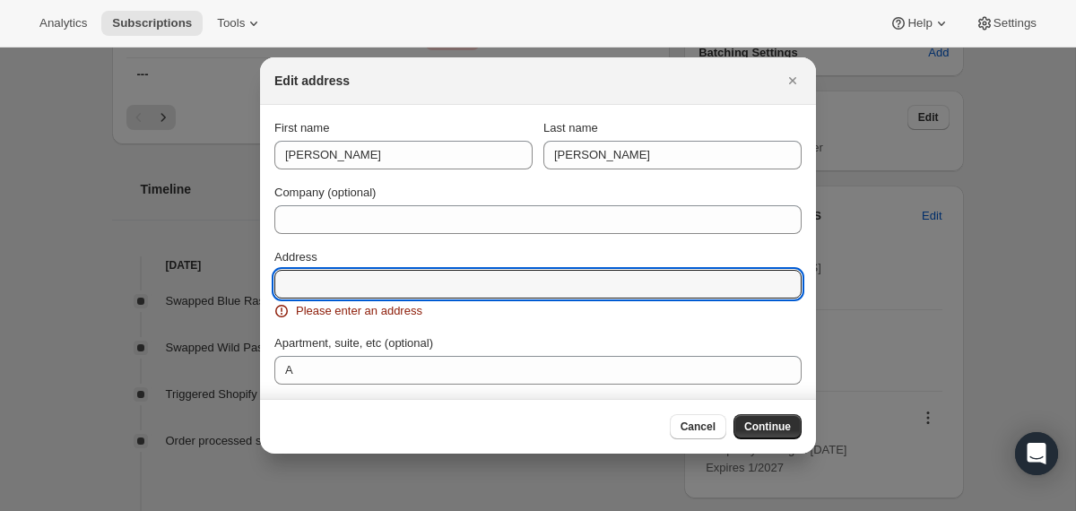
paste input "1503 WEXFORD AVE"
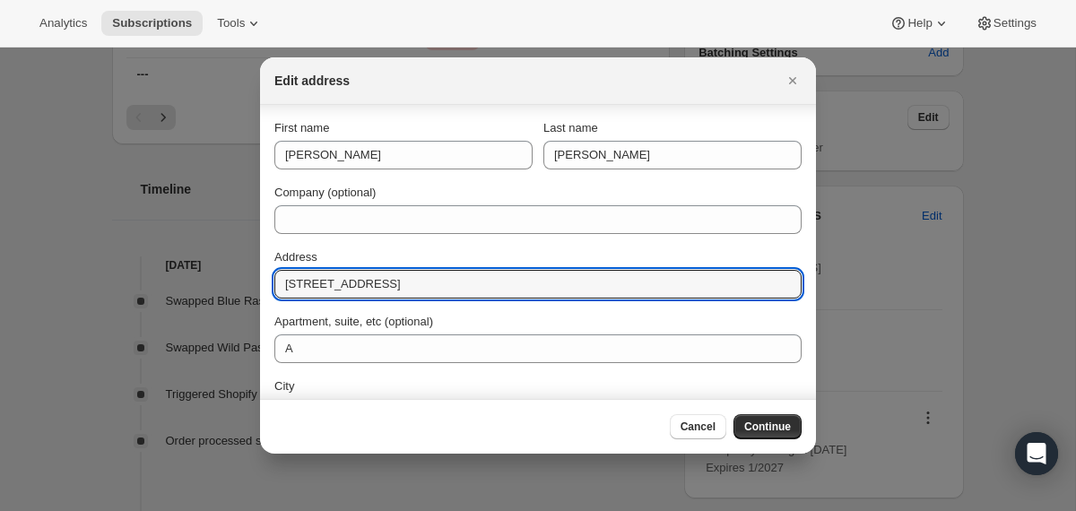
scroll to position [115, 0]
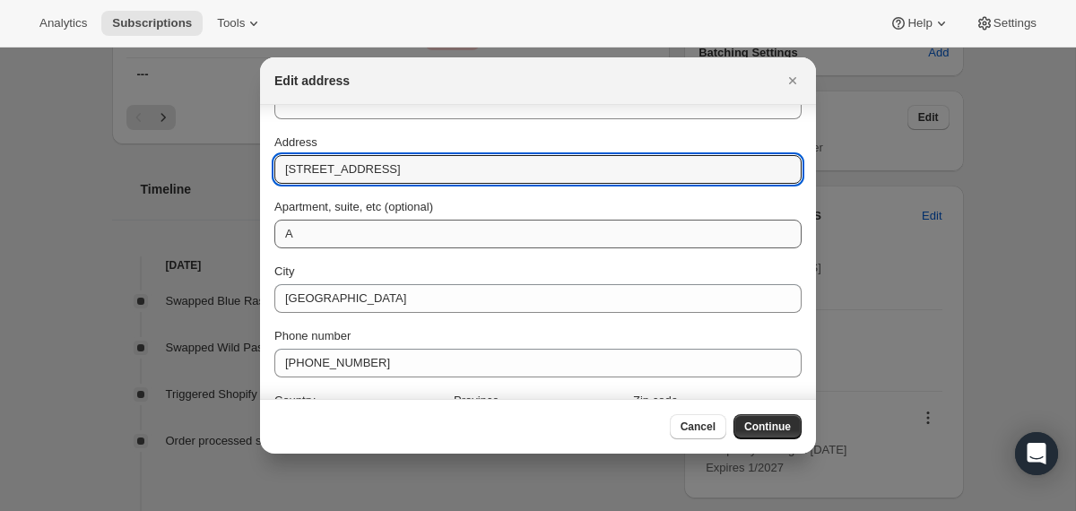
type input "1503 WEXFORD AVE"
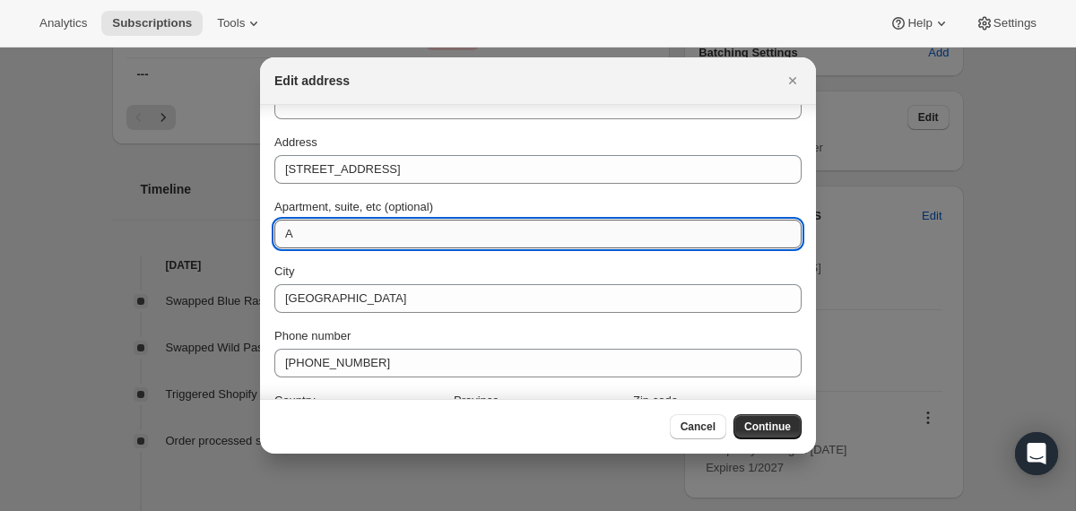
click at [429, 230] on input "A" at bounding box center [537, 234] width 527 height 29
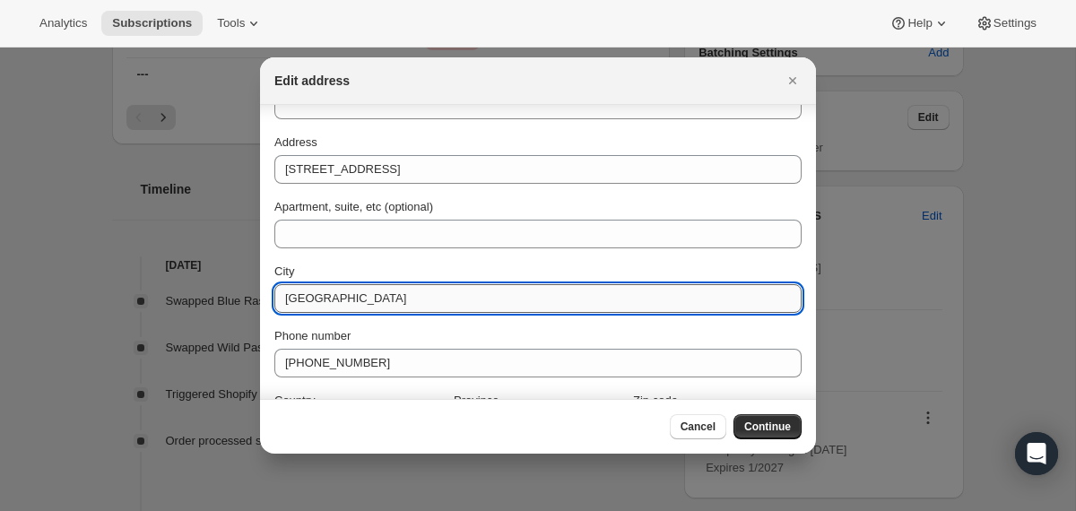
click at [377, 293] on input "University City" at bounding box center [537, 298] width 527 height 29
paste input "WEBSTER GRVS"
type input "WEBSTER GRVS"
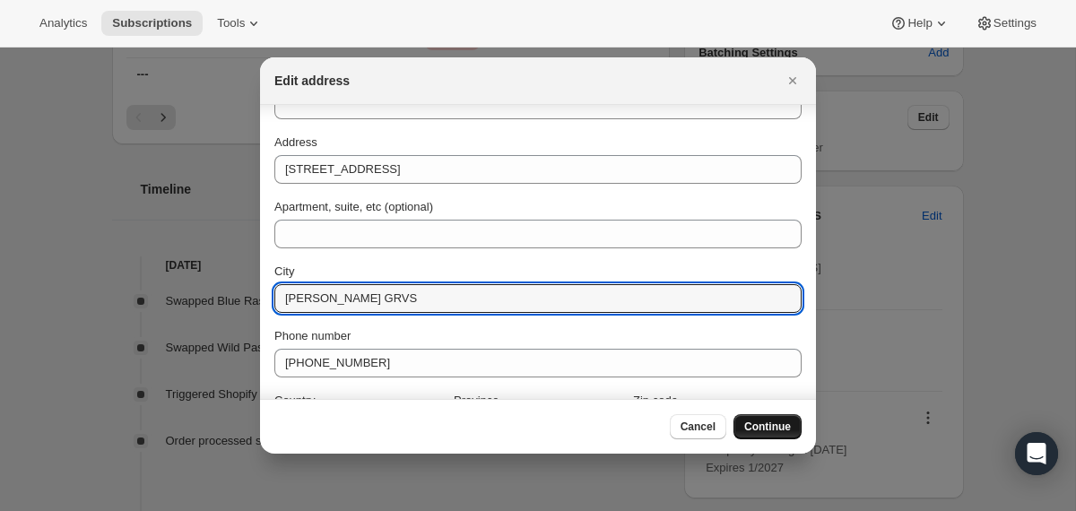
click at [763, 430] on span "Continue" at bounding box center [767, 426] width 47 height 14
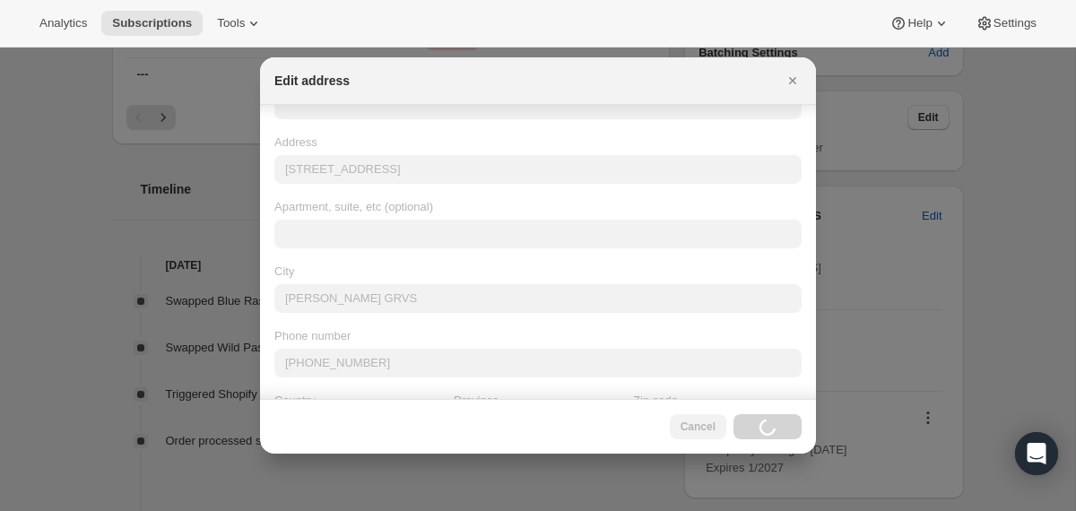
scroll to position [0, 0]
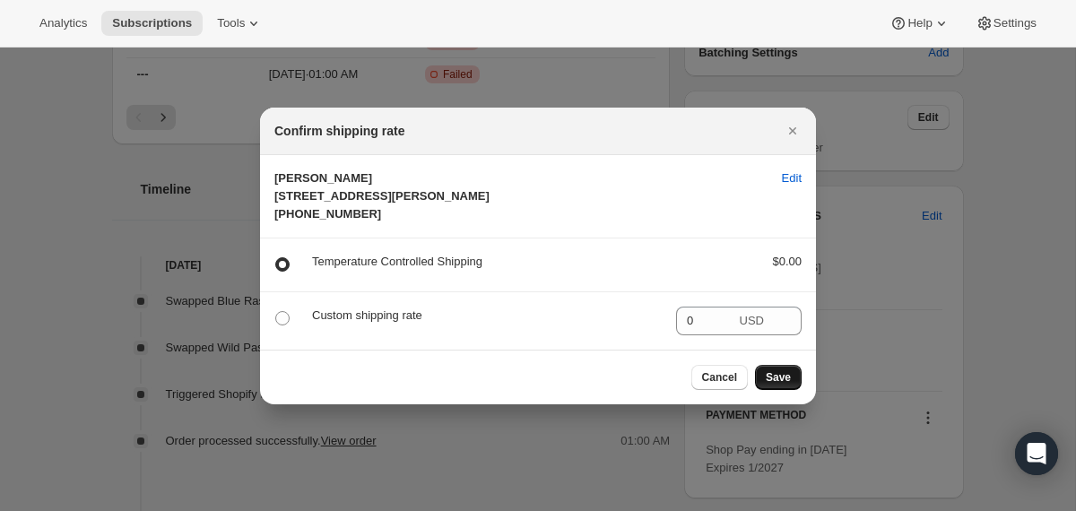
click at [771, 385] on span "Save" at bounding box center [777, 377] width 25 height 14
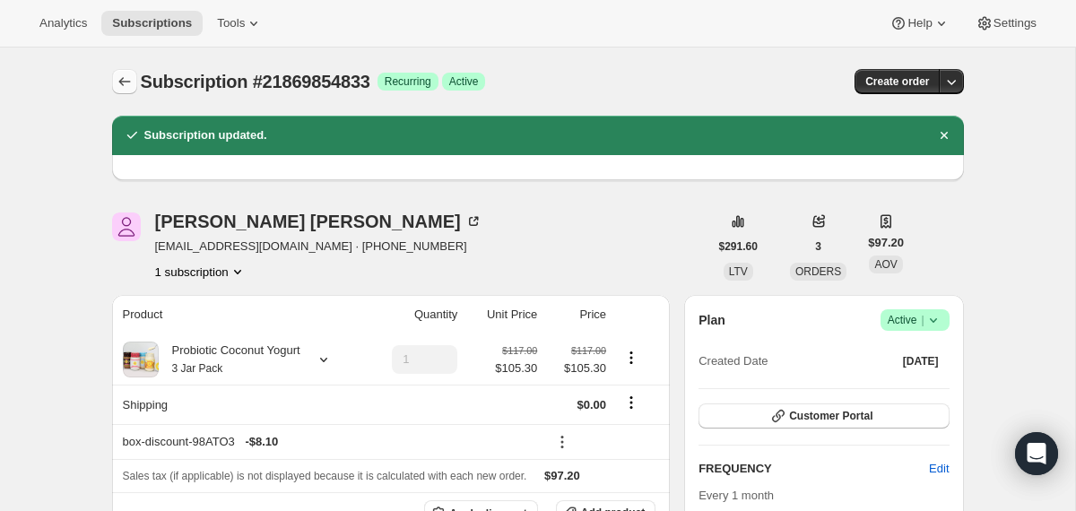
click at [131, 80] on icon "Subscriptions" at bounding box center [125, 82] width 18 height 18
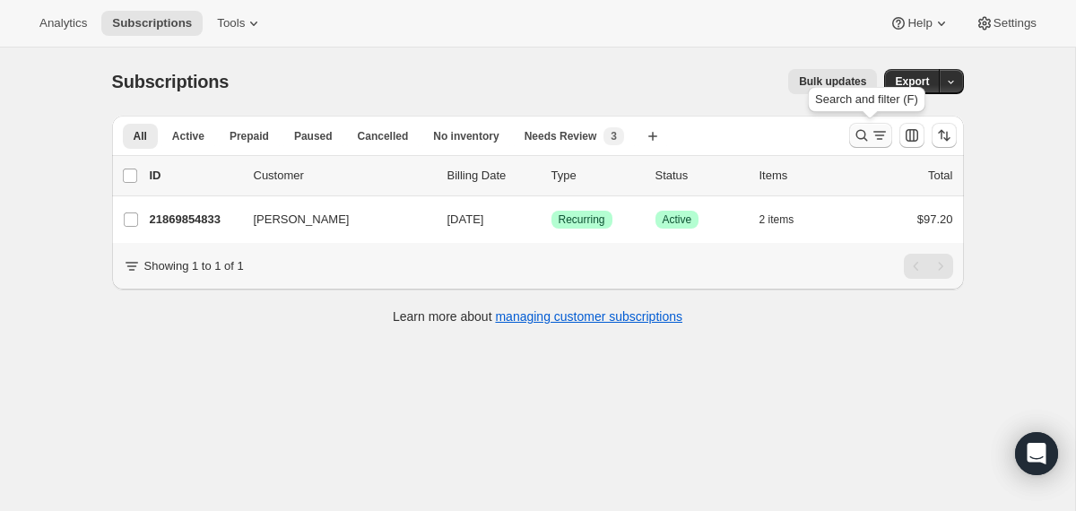
click at [866, 134] on icon "Search and filter results" at bounding box center [861, 135] width 18 height 18
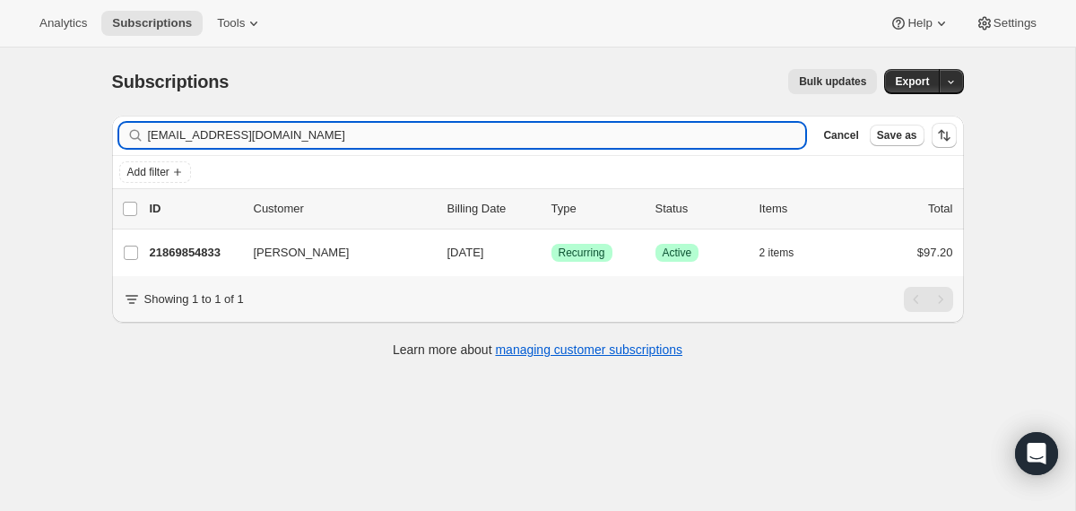
click at [640, 136] on input "abutterbrodt2571@gmail.com" at bounding box center [477, 135] width 658 height 25
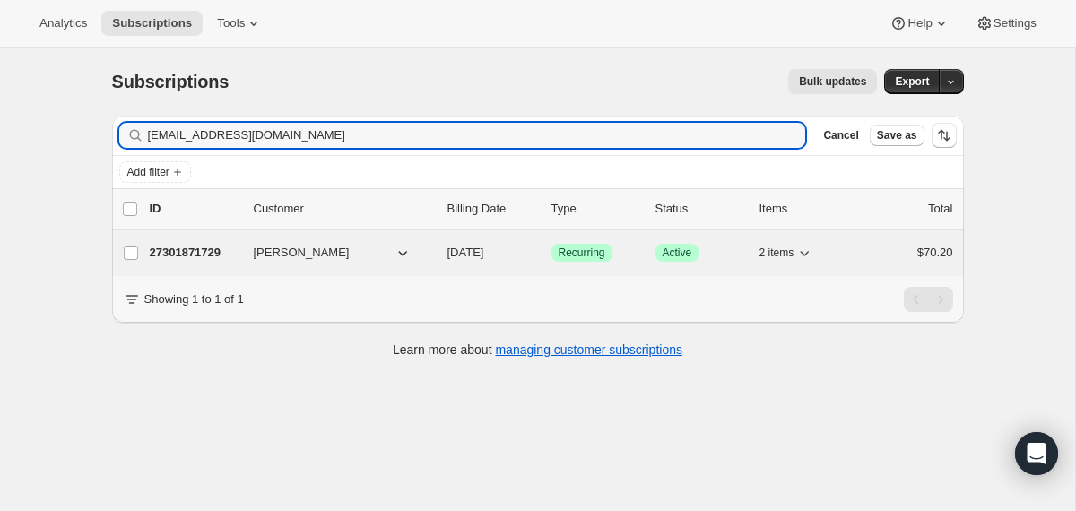
type input "mollymini1@verizon.net"
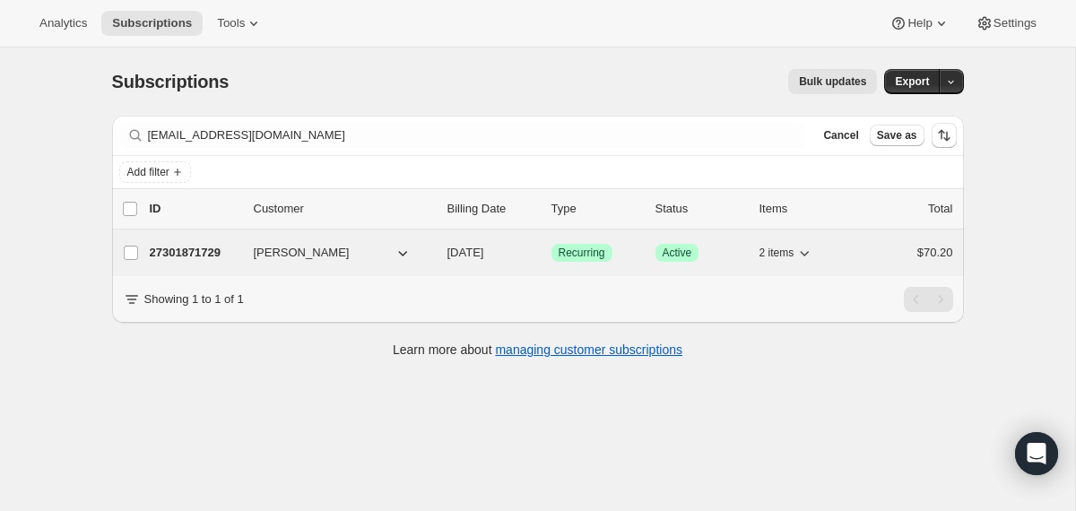
click at [442, 256] on div "27301871729 Molly Minigell 09/16/2025 Success Recurring Success Active 2 items …" at bounding box center [551, 252] width 803 height 25
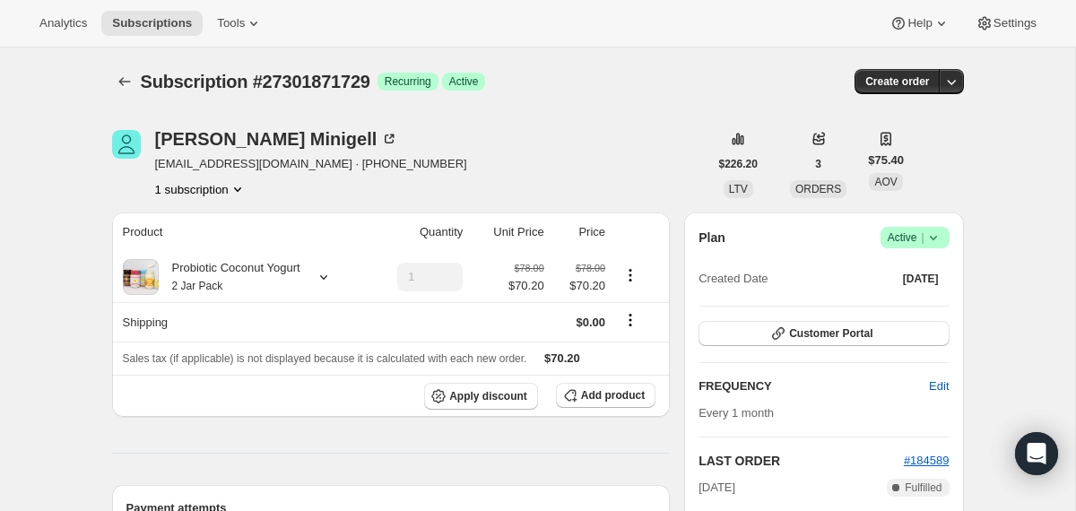
click at [938, 237] on icon at bounding box center [933, 238] width 18 height 18
click at [884, 298] on span "Cancel subscription" at bounding box center [907, 303] width 101 height 13
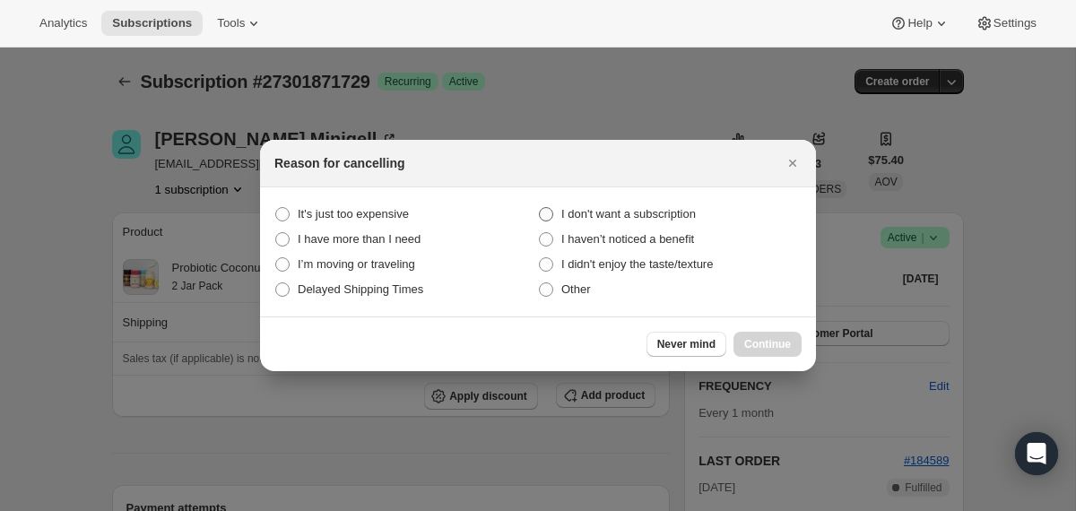
click at [635, 214] on span "I don't want a subscription" at bounding box center [628, 213] width 134 height 13
click at [540, 208] on subscription "I don't want a subscription" at bounding box center [539, 207] width 1 height 1
radio subscription "true"
click at [758, 339] on span "Continue" at bounding box center [767, 344] width 47 height 14
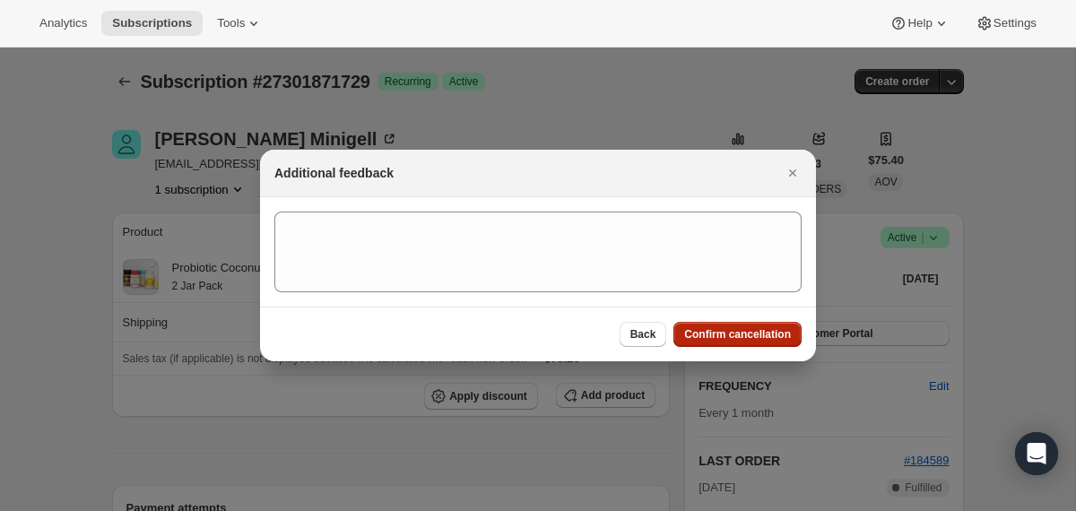
click at [758, 339] on span "Confirm cancellation" at bounding box center [737, 334] width 107 height 14
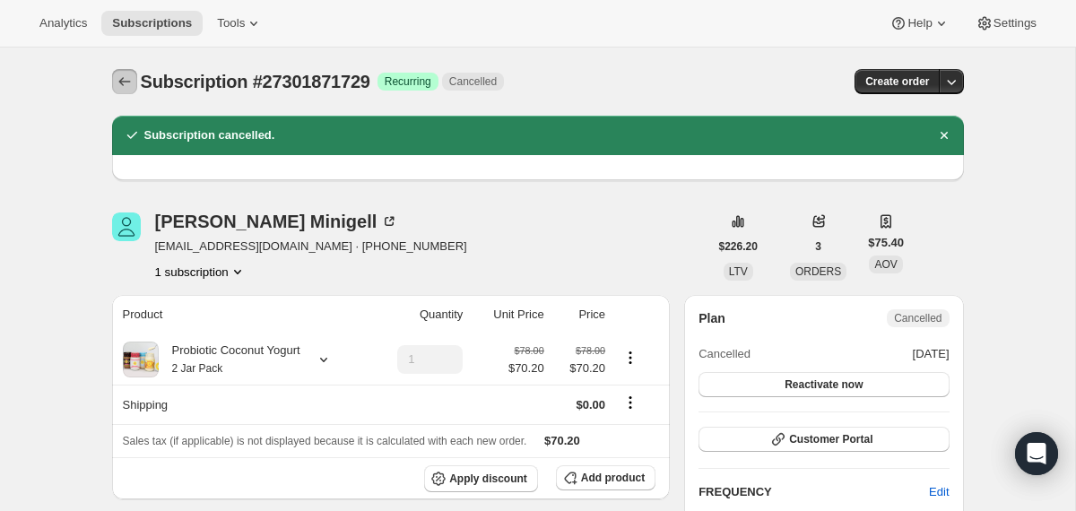
click at [128, 77] on icon "Subscriptions" at bounding box center [125, 82] width 18 height 18
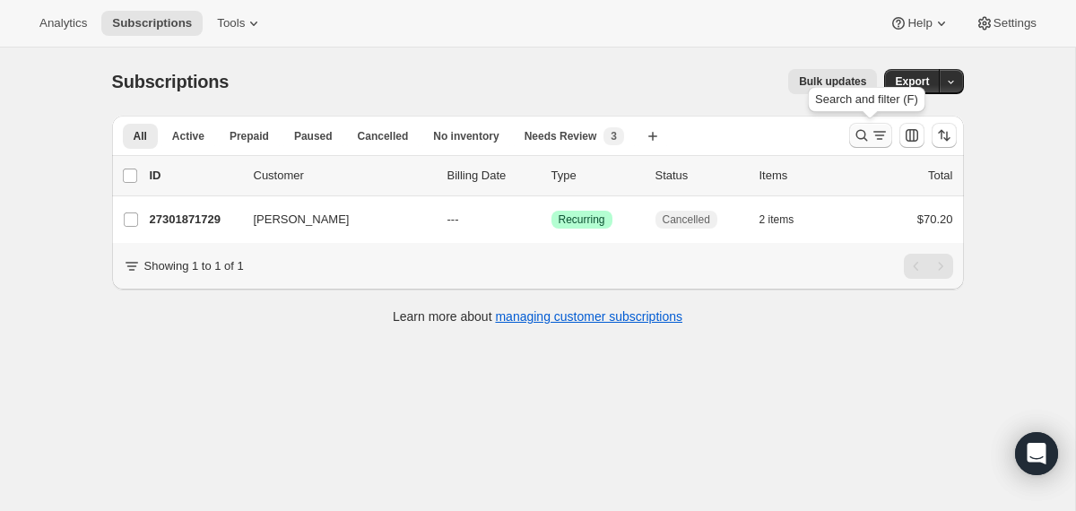
click at [856, 136] on icon "Search and filter results" at bounding box center [861, 136] width 12 height 12
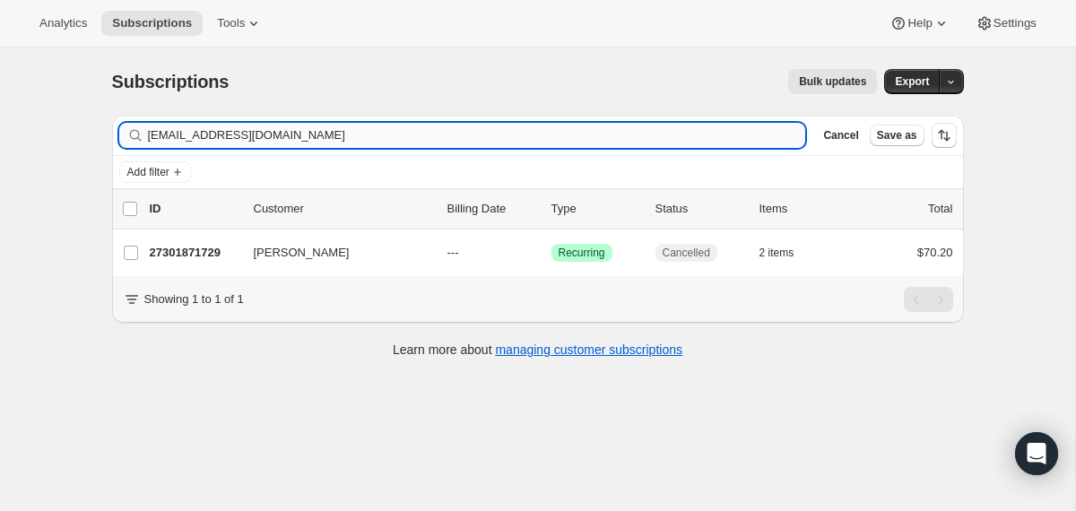
click at [608, 136] on input "mollymini1@verizon.net" at bounding box center [477, 135] width 658 height 25
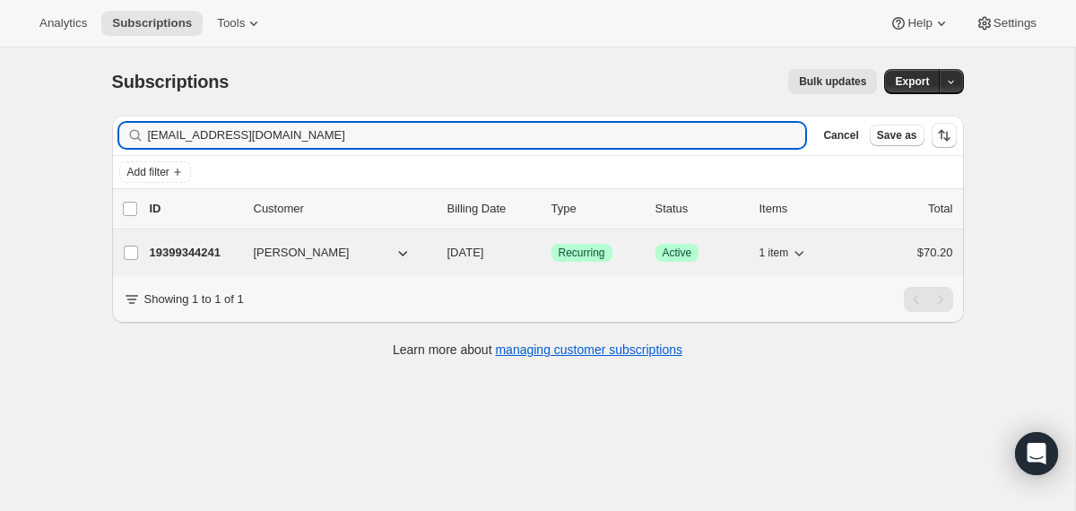
type input "kennedyhope2020@gmail.com"
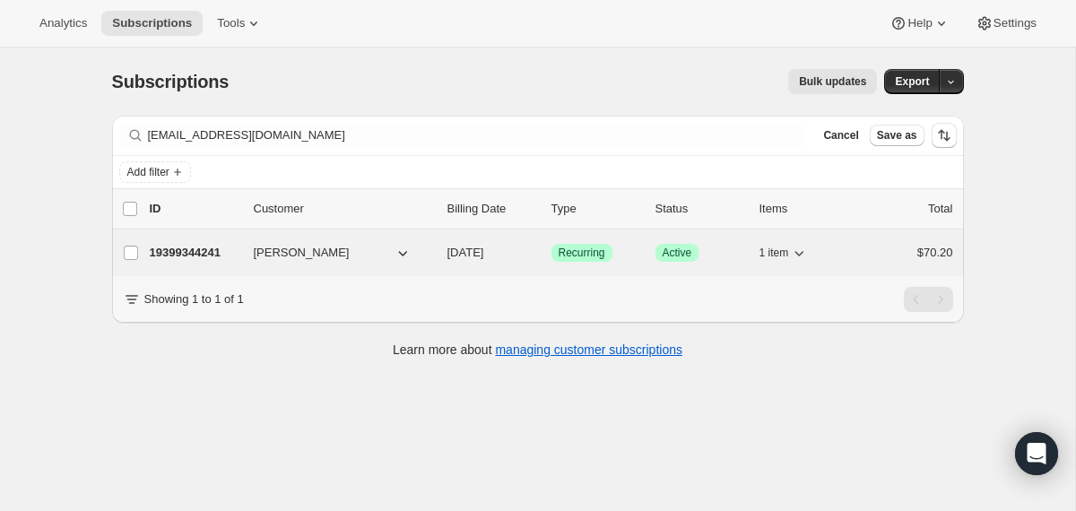
click at [438, 248] on div "19399344241 KENNEDY H IOHNSON 12/15/2025 Success Recurring Success Active 1 ite…" at bounding box center [551, 252] width 803 height 25
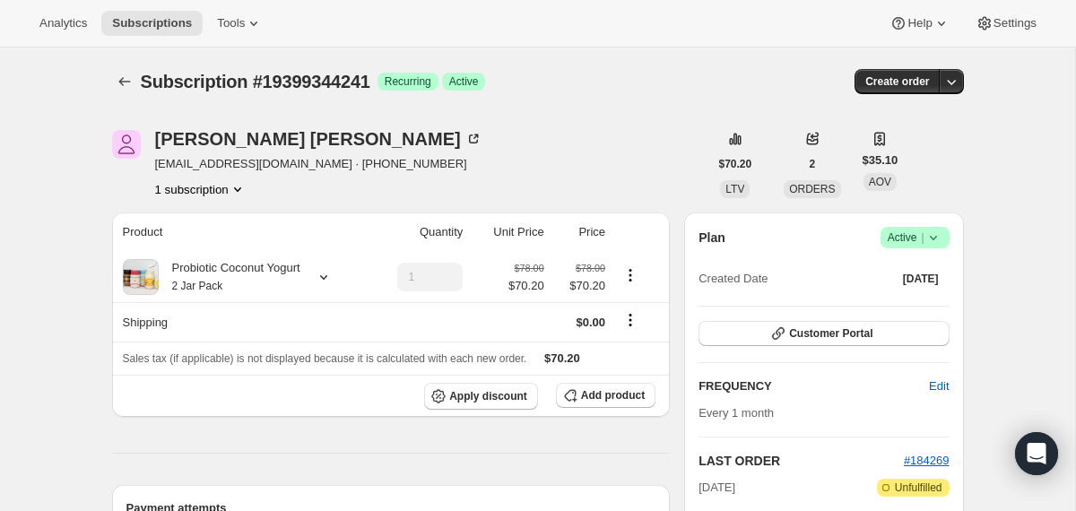
click at [935, 234] on icon at bounding box center [933, 238] width 18 height 18
click at [908, 307] on span "Cancel subscription" at bounding box center [907, 303] width 101 height 13
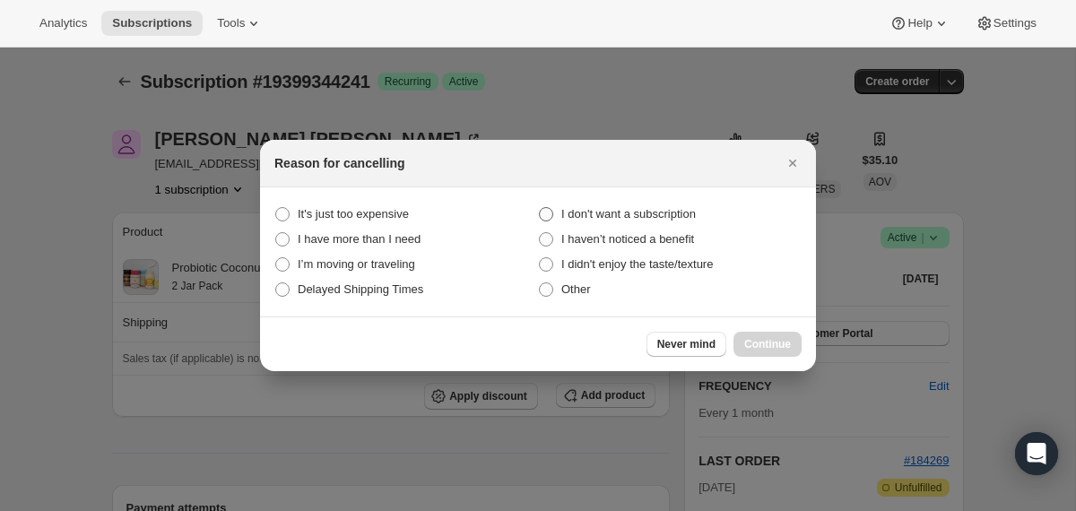
click at [691, 205] on span "I don't want a subscription" at bounding box center [628, 214] width 134 height 18
click at [540, 207] on subscription "I don't want a subscription" at bounding box center [539, 207] width 1 height 1
radio subscription "true"
click at [777, 337] on button "Continue" at bounding box center [767, 344] width 68 height 25
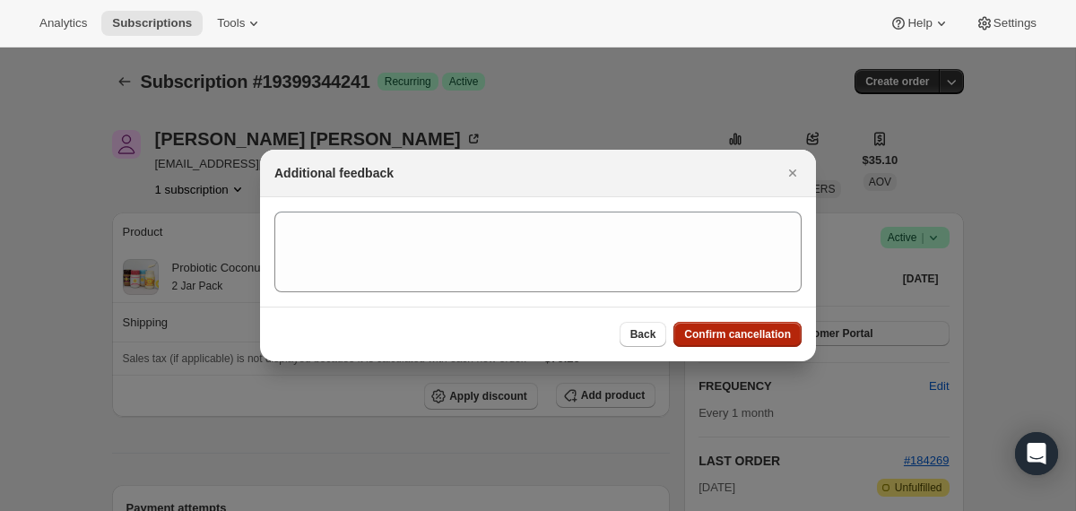
click at [777, 337] on span "Confirm cancellation" at bounding box center [737, 334] width 107 height 14
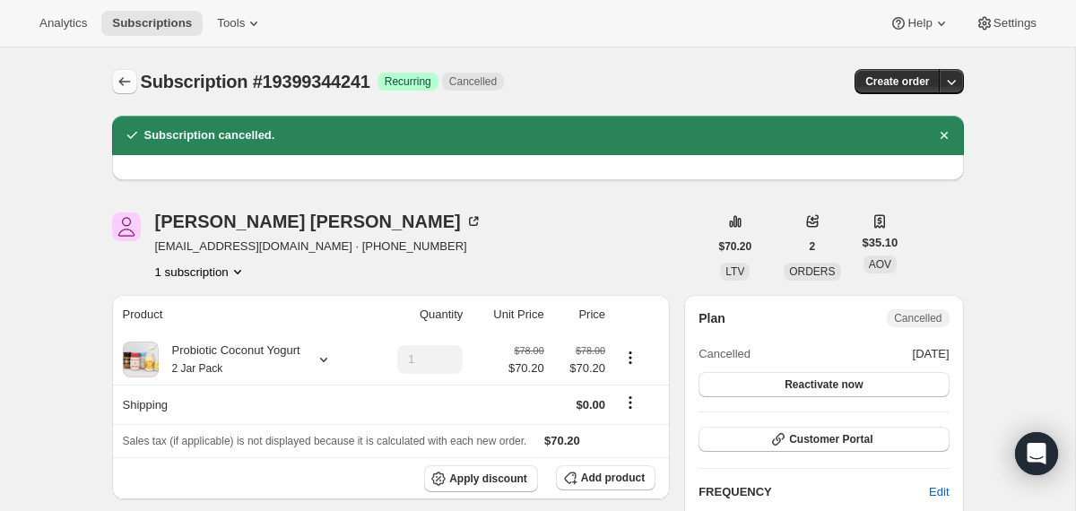
click at [133, 88] on icon "Subscriptions" at bounding box center [125, 82] width 18 height 18
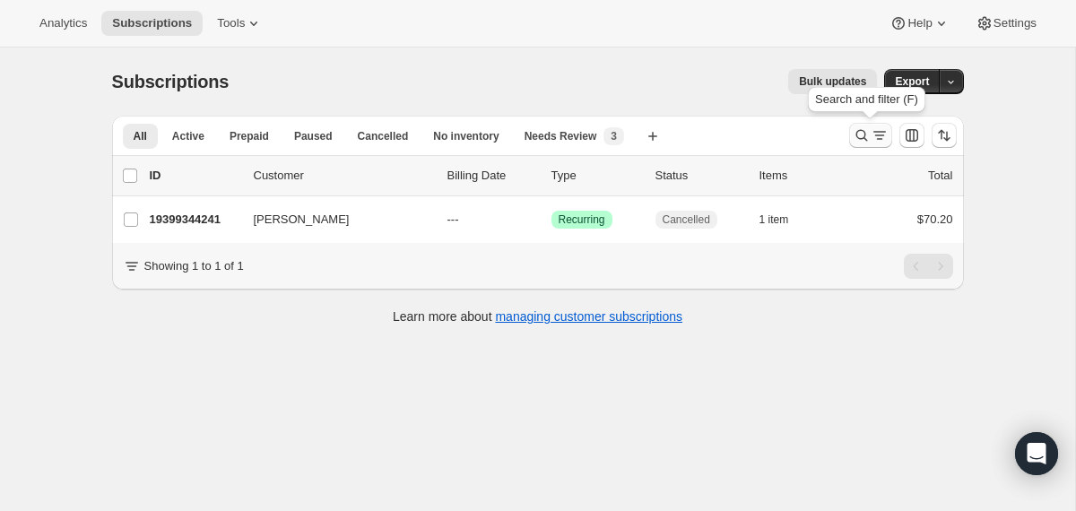
click at [861, 134] on icon "Search and filter results" at bounding box center [861, 135] width 18 height 18
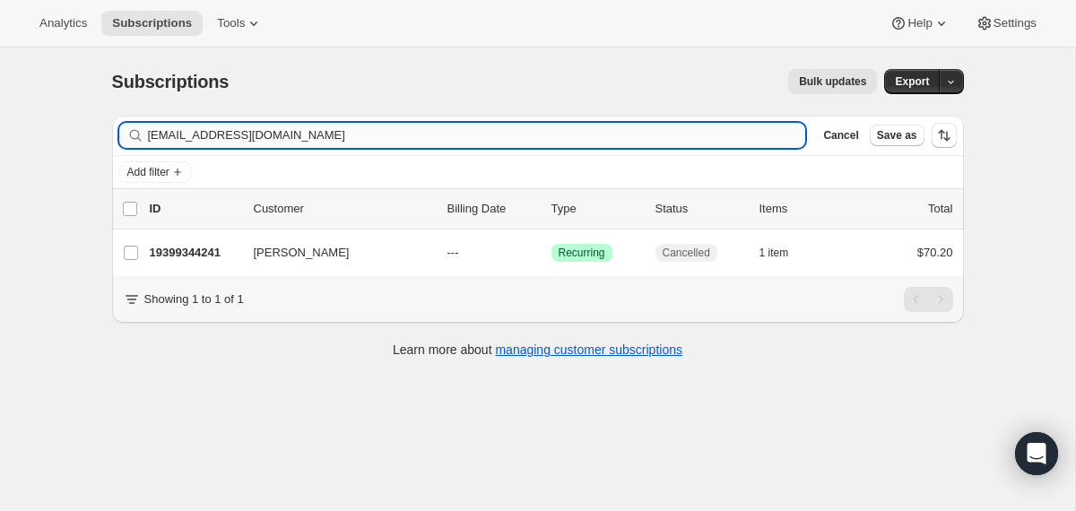
click at [506, 134] on input "kennedyhope2020@gmail.com" at bounding box center [477, 135] width 658 height 25
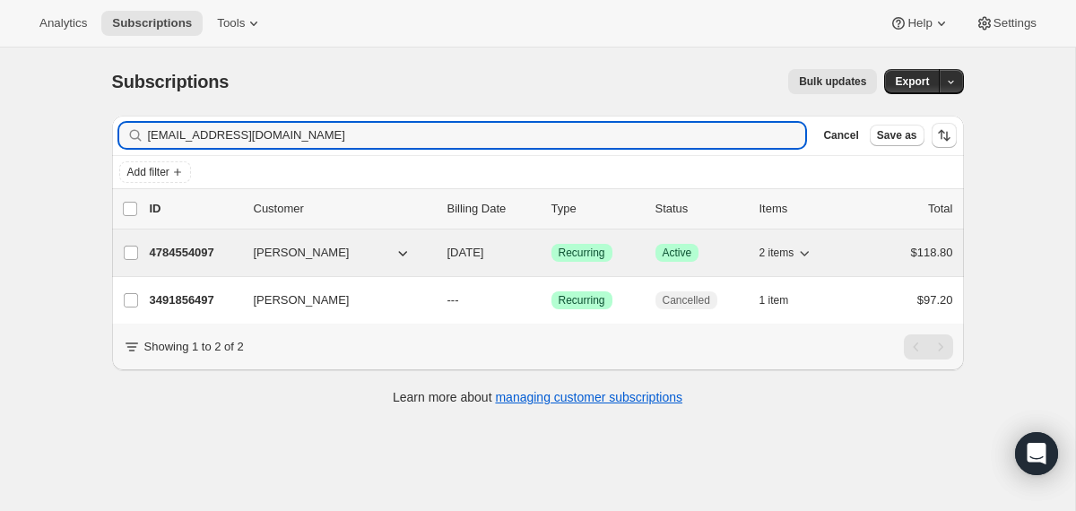
type input "bobohlmann@aol.com"
click at [431, 249] on div "Robert Ohlmann" at bounding box center [343, 253] width 179 height 18
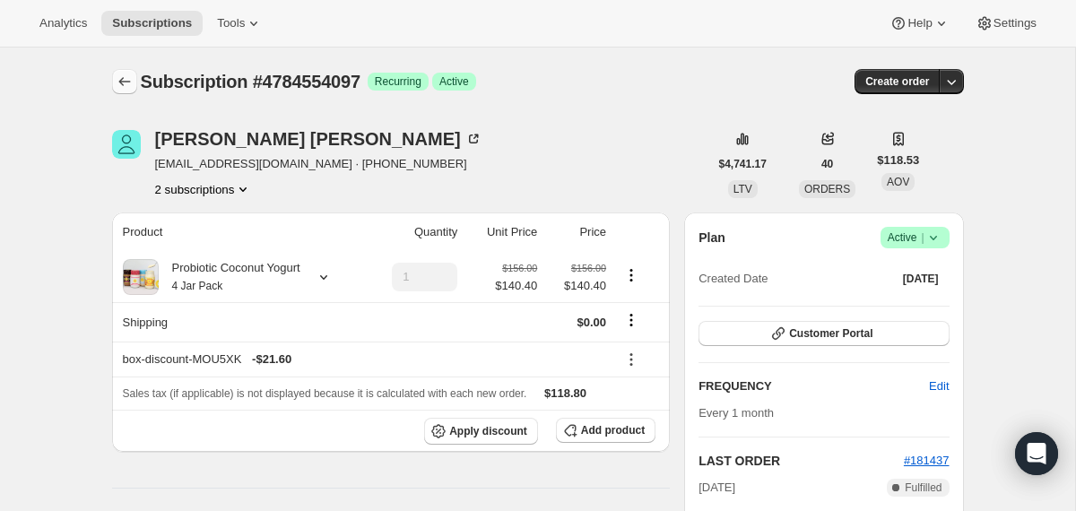
click at [120, 73] on icon "Subscriptions" at bounding box center [125, 82] width 18 height 18
